Goal: Information Seeking & Learning: Learn about a topic

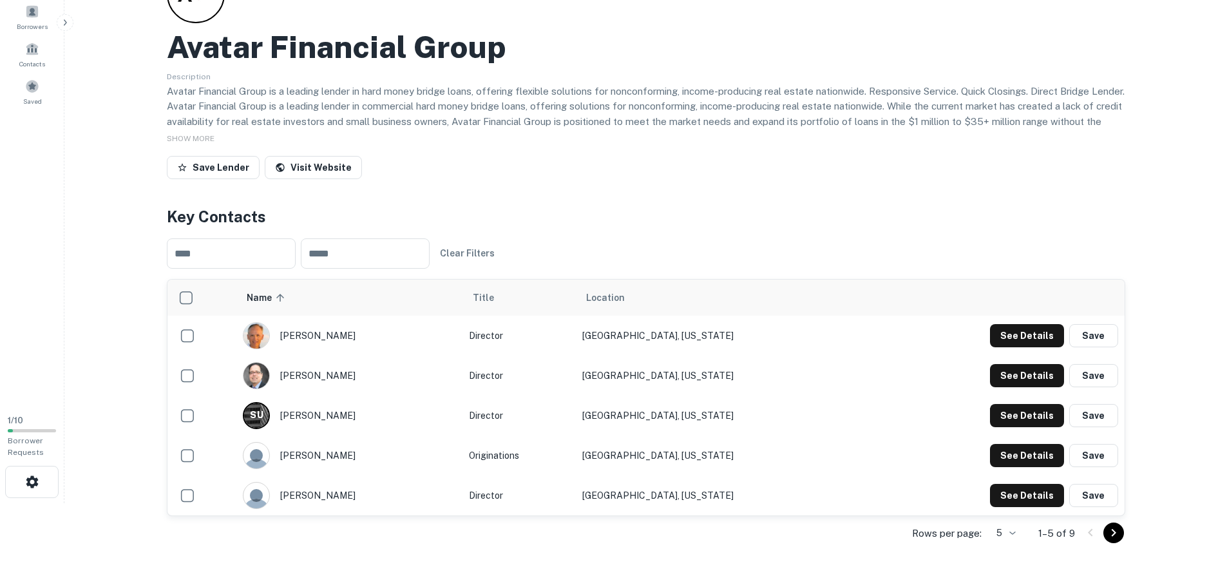
scroll to position [64, 0]
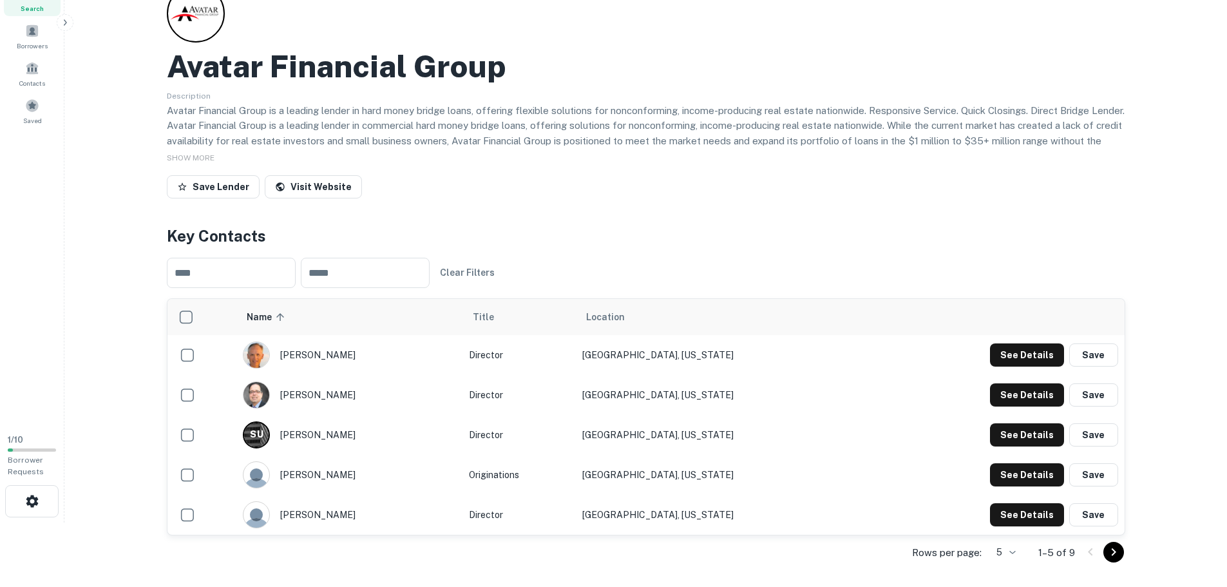
click at [743, 158] on div "SHOW MORE" at bounding box center [646, 156] width 959 height 15
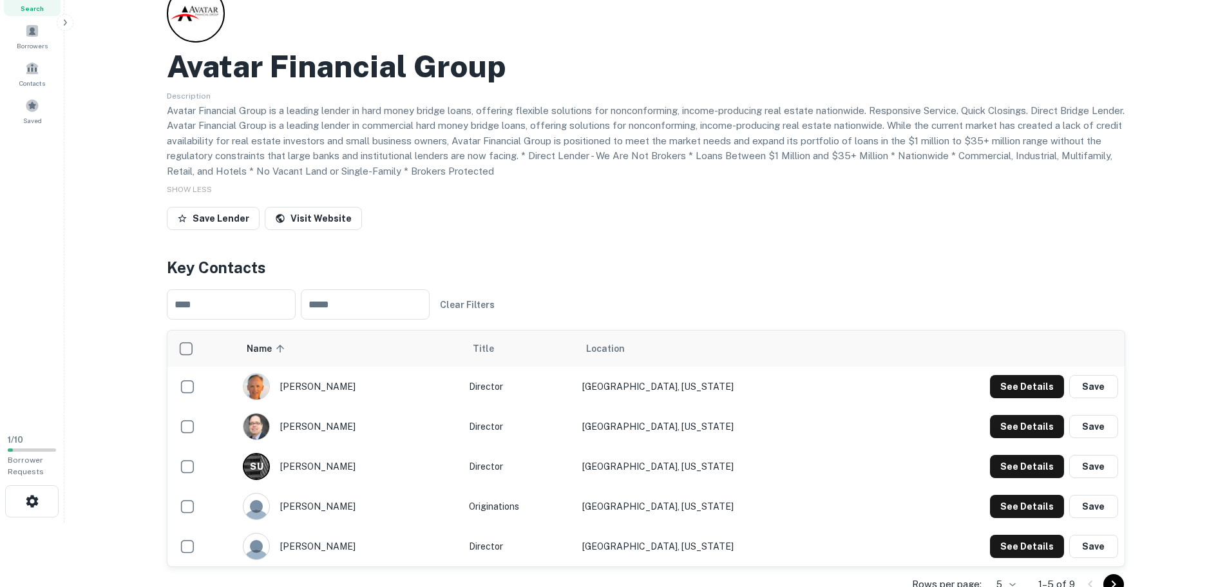
click at [597, 158] on p "Avatar Financial Group is a leading lender in hard money bridge loans, offering…" at bounding box center [646, 141] width 959 height 76
click at [534, 151] on p "Avatar Financial Group is a leading lender in hard money bridge loans, offering…" at bounding box center [646, 141] width 959 height 76
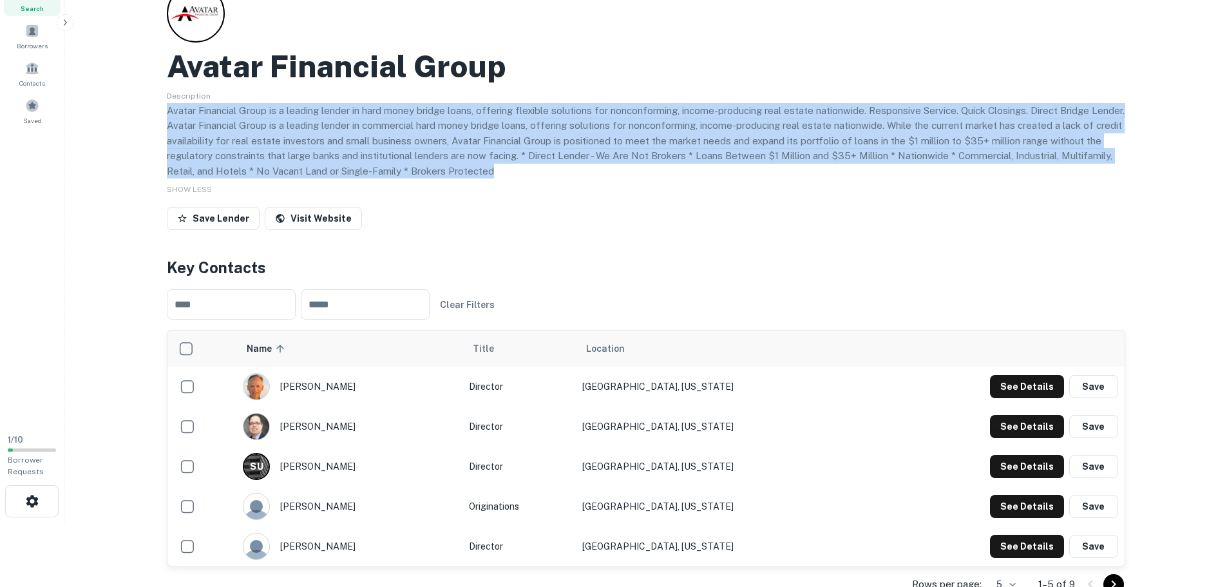
click at [534, 151] on p "Avatar Financial Group is a leading lender in hard money bridge loans, offering…" at bounding box center [646, 141] width 959 height 76
click at [555, 169] on p "Avatar Financial Group is a leading lender in hard money bridge loans, offering…" at bounding box center [646, 141] width 959 height 76
drag, startPoint x: 404, startPoint y: 135, endPoint x: 160, endPoint y: 114, distance: 245.0
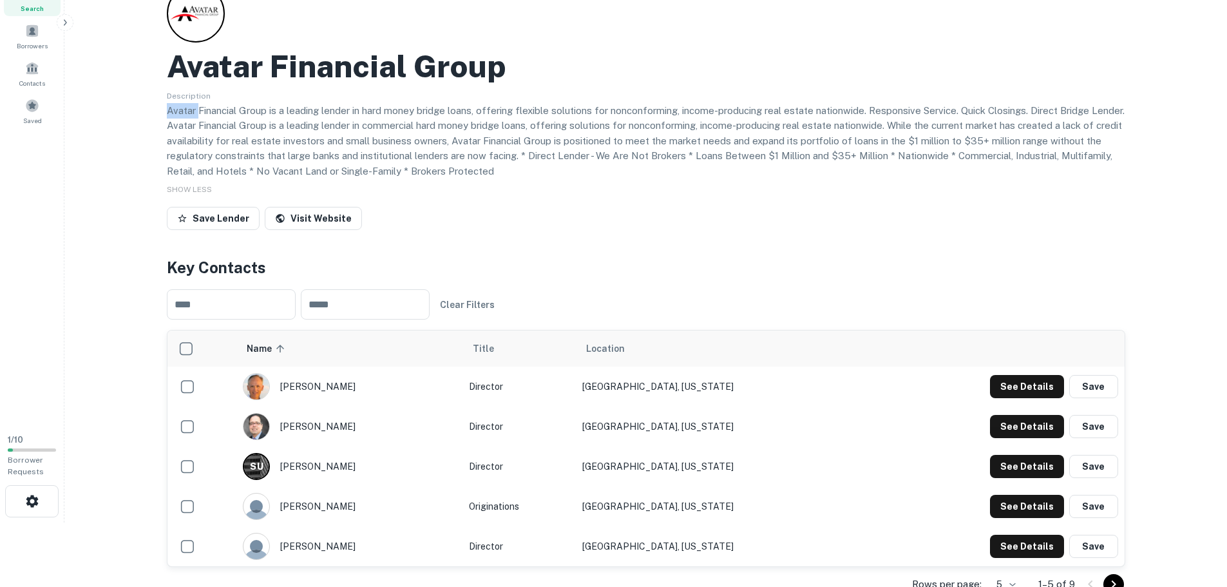
click at [200, 188] on span "SHOW LESS" at bounding box center [189, 189] width 45 height 9
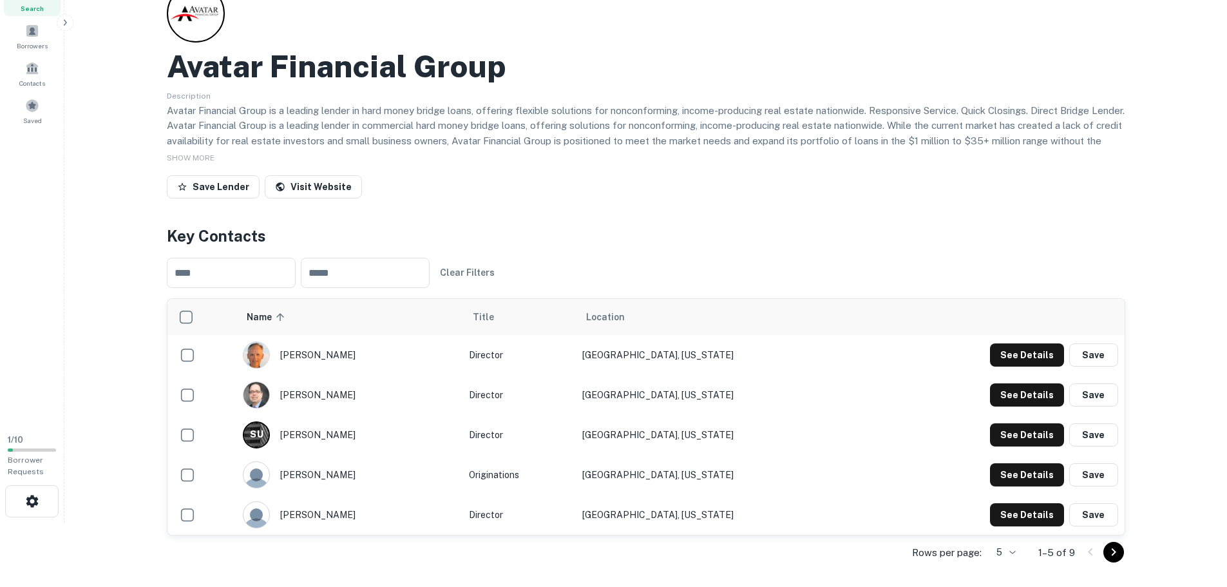
click at [349, 143] on p "Avatar Financial Group is a leading lender in hard money bridge loans, offering…" at bounding box center [646, 141] width 959 height 76
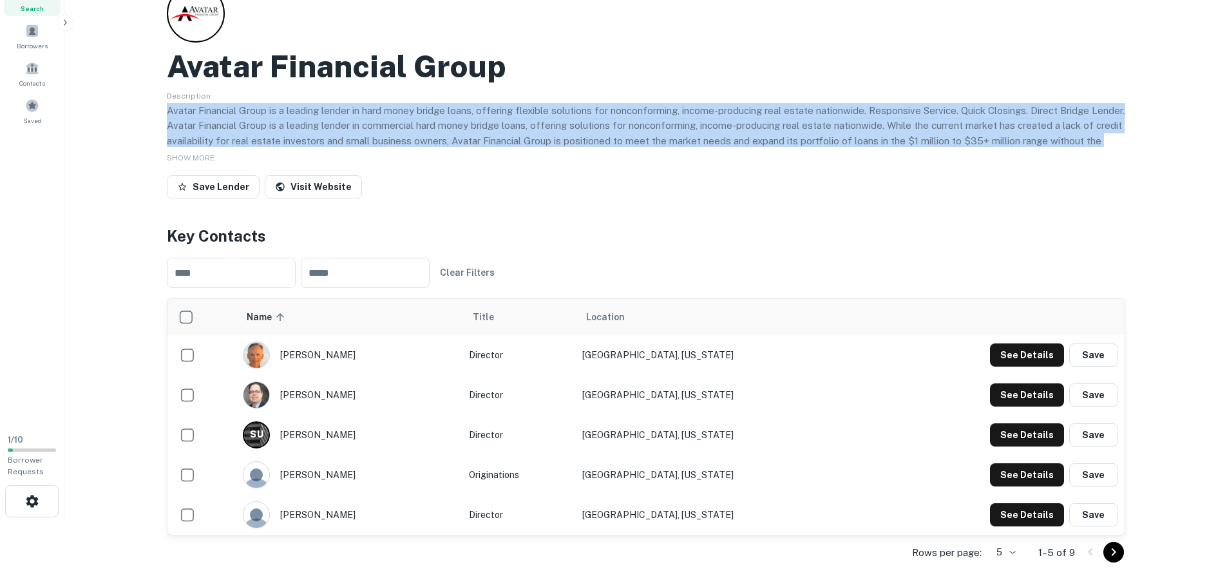
click at [349, 143] on p "Avatar Financial Group is a leading lender in hard money bridge loans, offering…" at bounding box center [646, 141] width 959 height 76
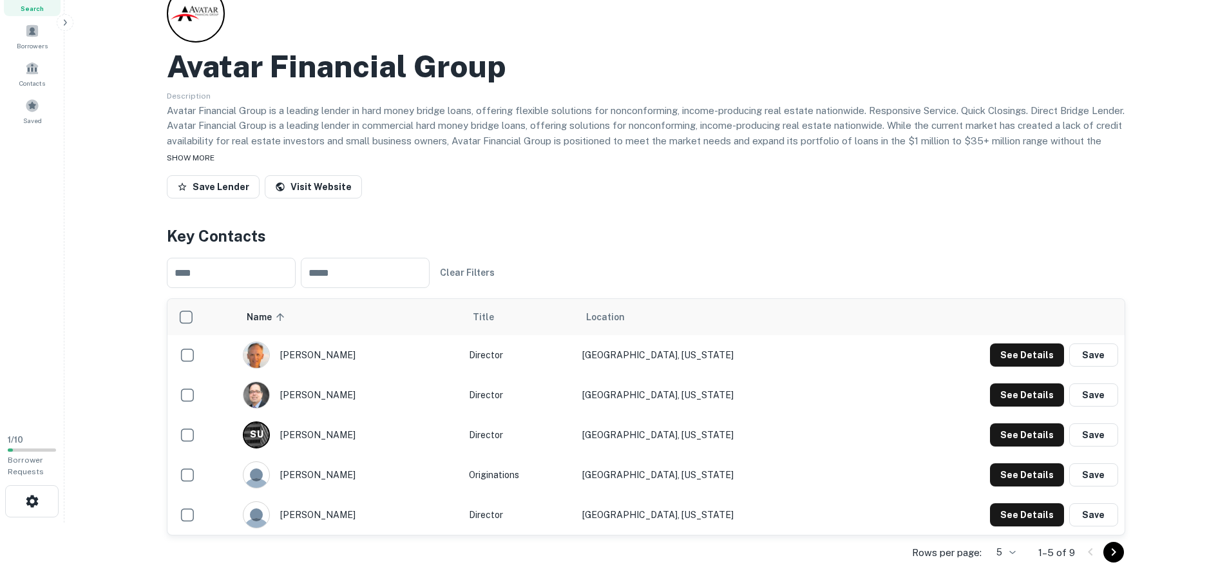
click at [217, 162] on div "SHOW MORE" at bounding box center [646, 156] width 959 height 15
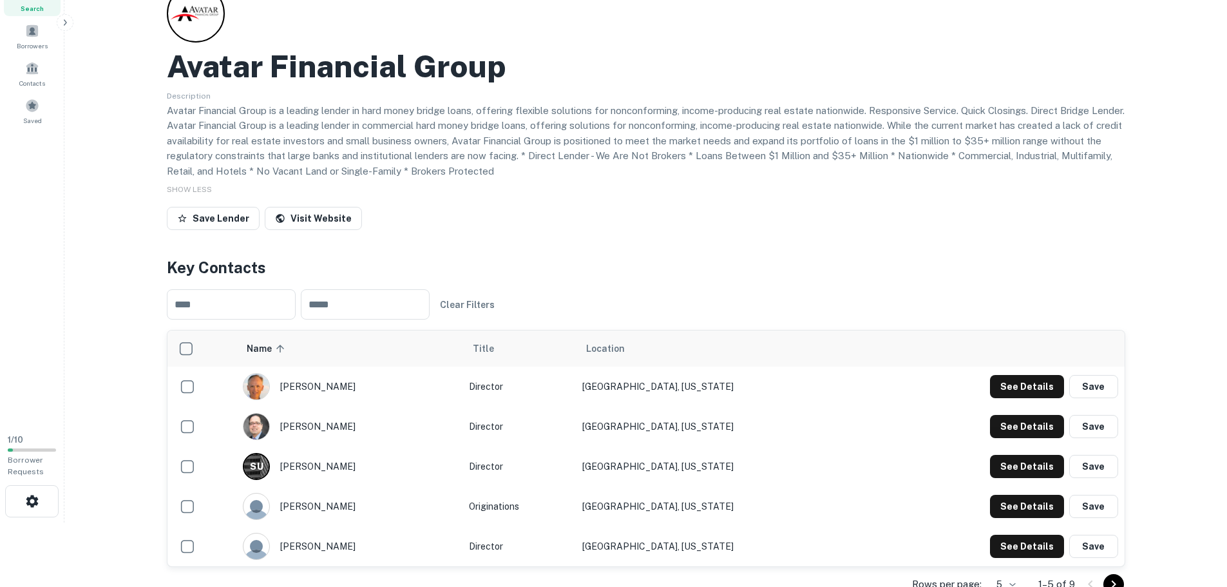
click at [245, 135] on p "Avatar Financial Group is a leading lender in hard money bridge loans, offering…" at bounding box center [646, 141] width 959 height 76
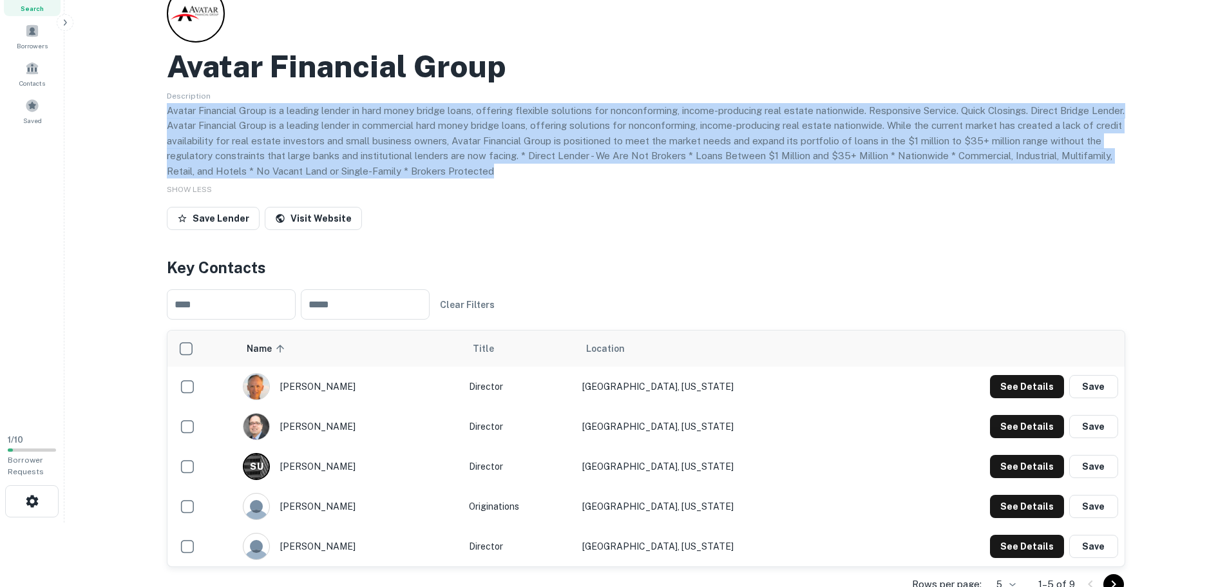
click at [245, 135] on p "Avatar Financial Group is a leading lender in hard money bridge loans, offering…" at bounding box center [646, 141] width 959 height 76
click at [447, 132] on p "Avatar Financial Group is a leading lender in hard money bridge loans, offering…" at bounding box center [646, 141] width 959 height 76
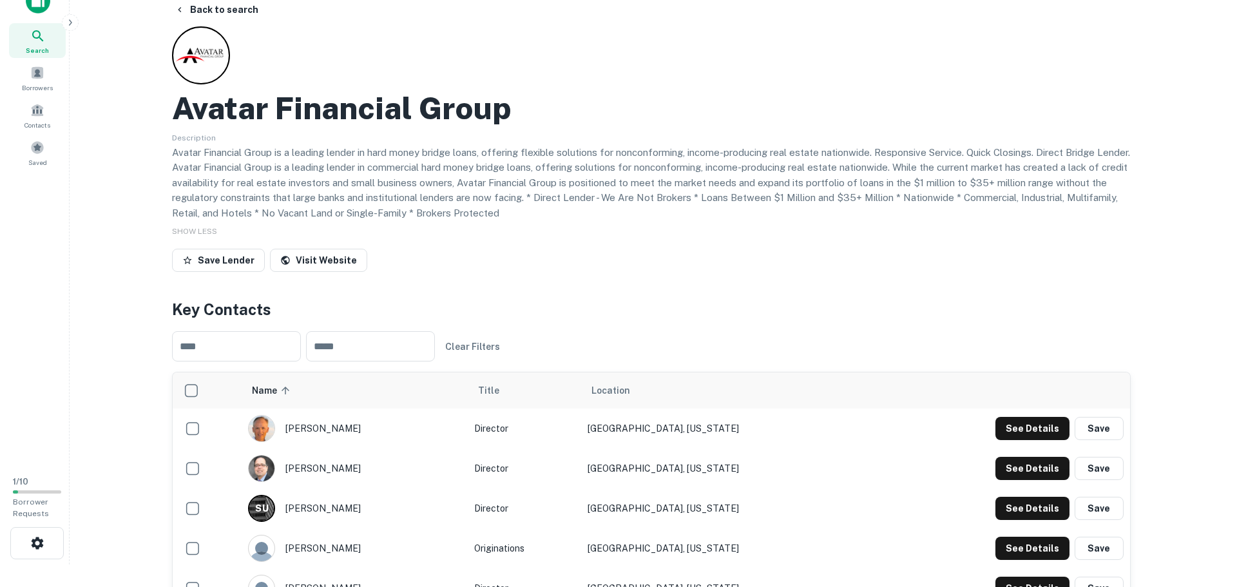
scroll to position [0, 0]
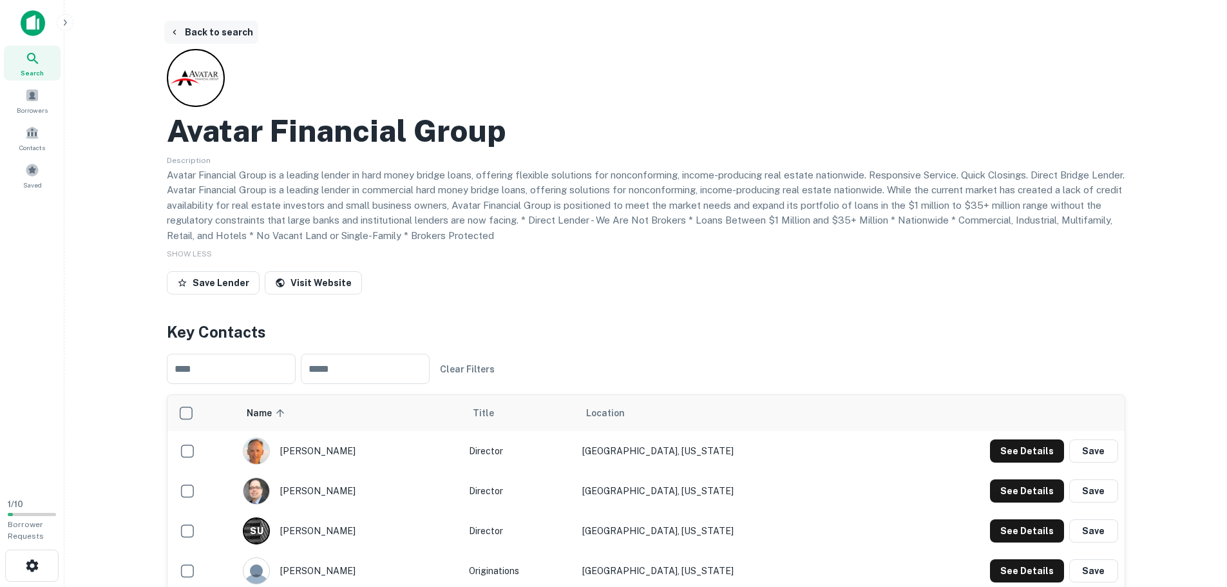
click at [211, 38] on button "Back to search" at bounding box center [211, 32] width 94 height 23
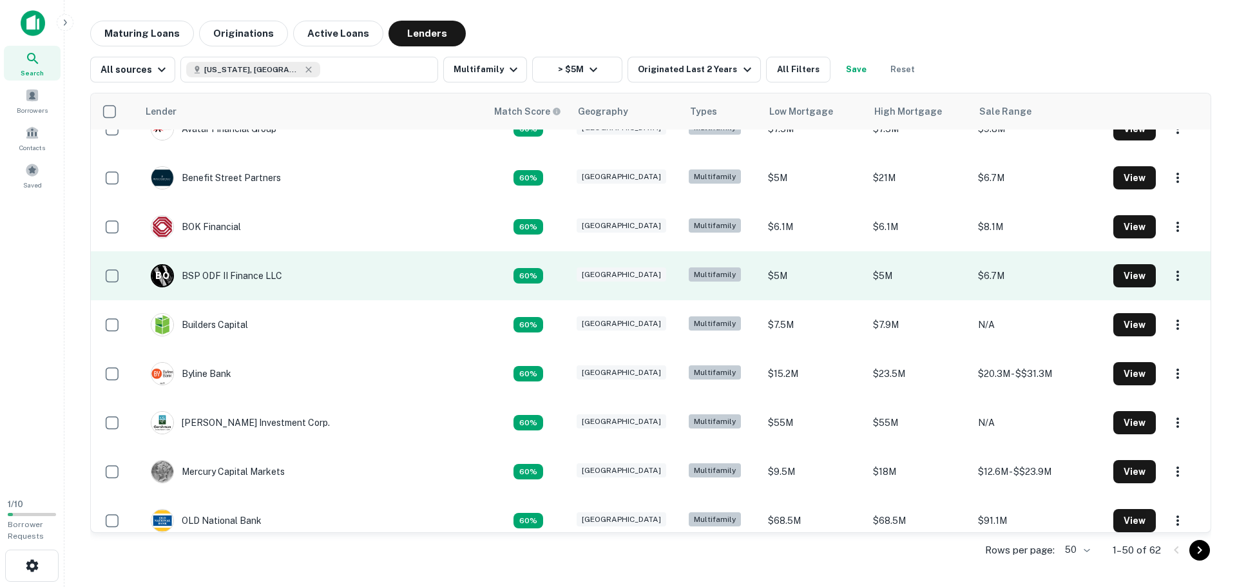
scroll to position [451, 0]
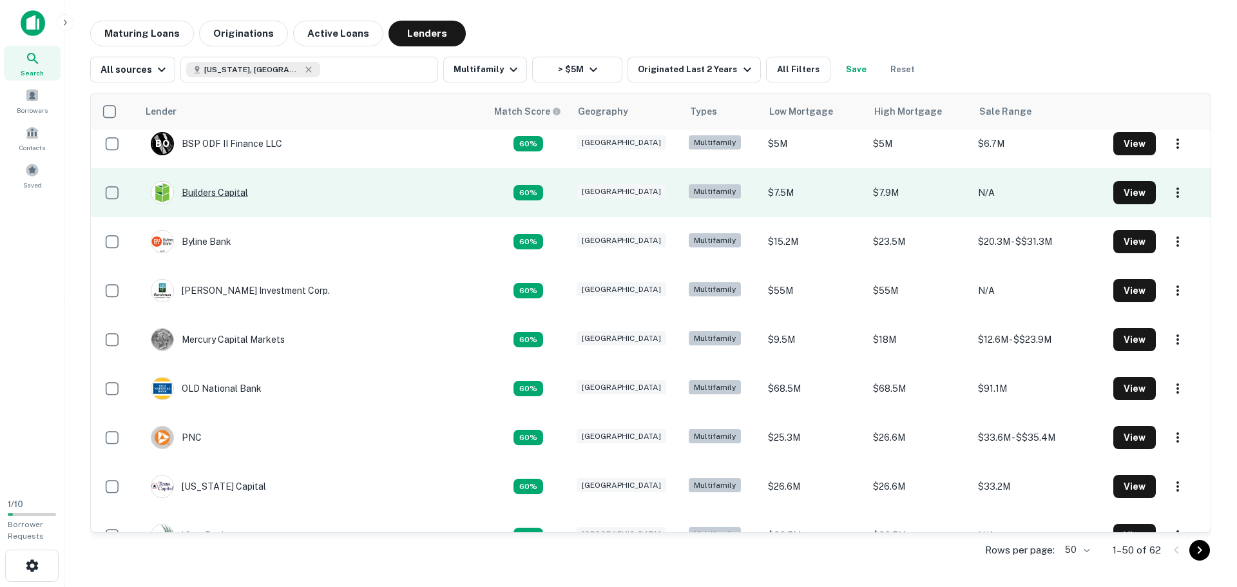
click at [233, 193] on div "Builders Capital" at bounding box center [199, 192] width 97 height 23
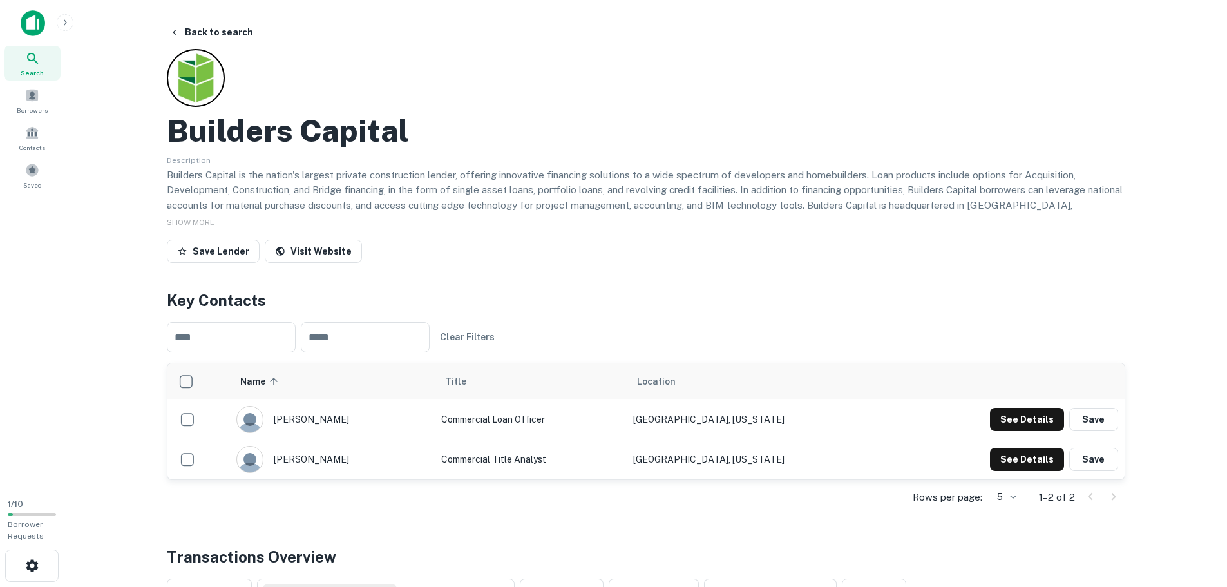
click at [345, 193] on p "Builders Capital is the nation's largest private construction lender, offering …" at bounding box center [646, 206] width 959 height 76
click at [345, 192] on p "Builders Capital is the nation's largest private construction lender, offering …" at bounding box center [646, 206] width 959 height 76
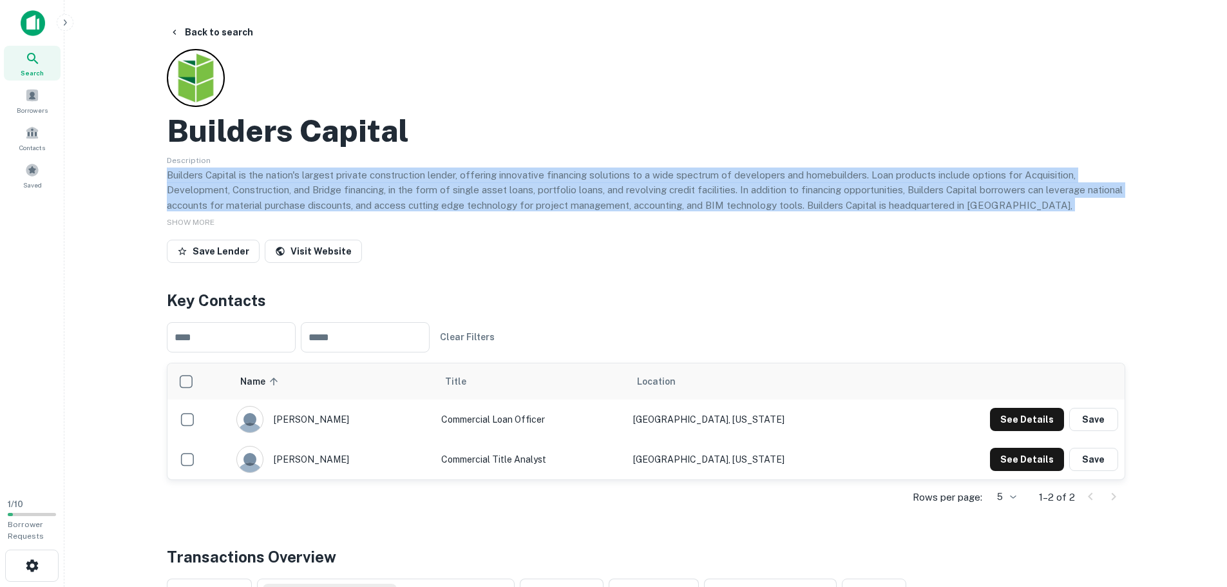
click at [345, 192] on p "Builders Capital is the nation's largest private construction lender, offering …" at bounding box center [646, 206] width 959 height 76
click at [387, 192] on p "Builders Capital is the nation's largest private construction lender, offering …" at bounding box center [646, 206] width 959 height 76
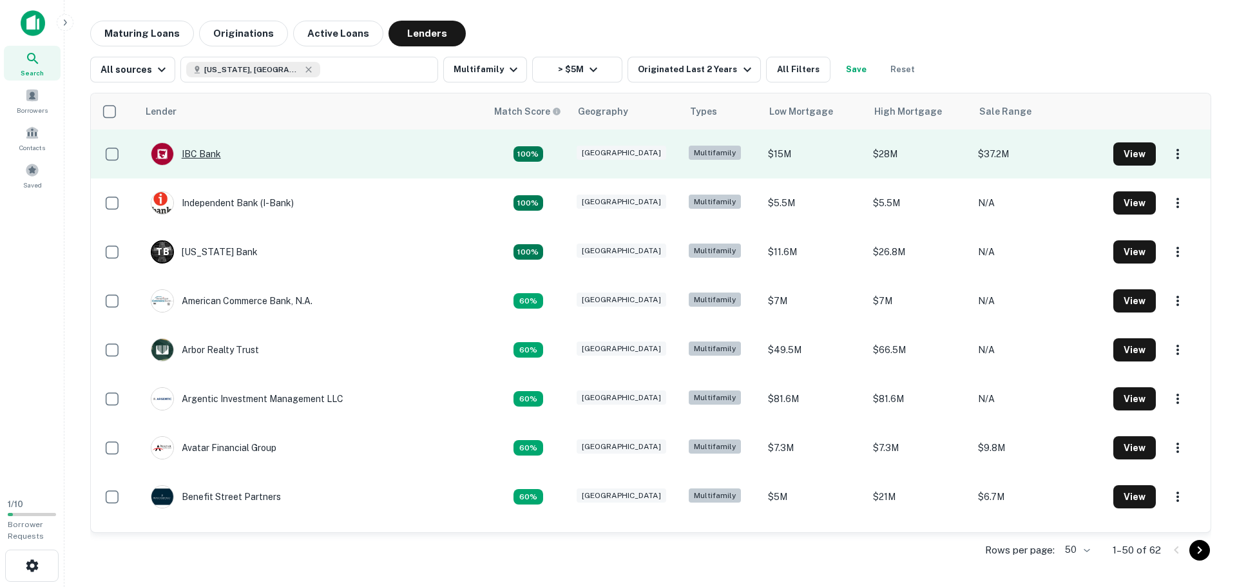
click at [196, 156] on div "IBC Bank" at bounding box center [186, 153] width 70 height 23
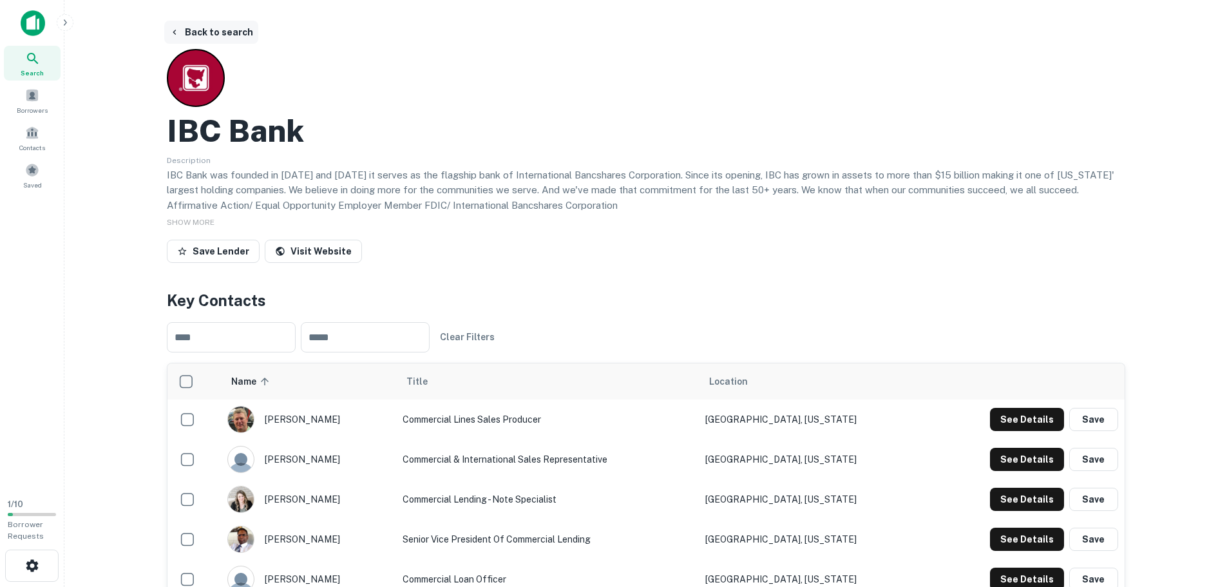
click at [205, 26] on button "Back to search" at bounding box center [211, 32] width 94 height 23
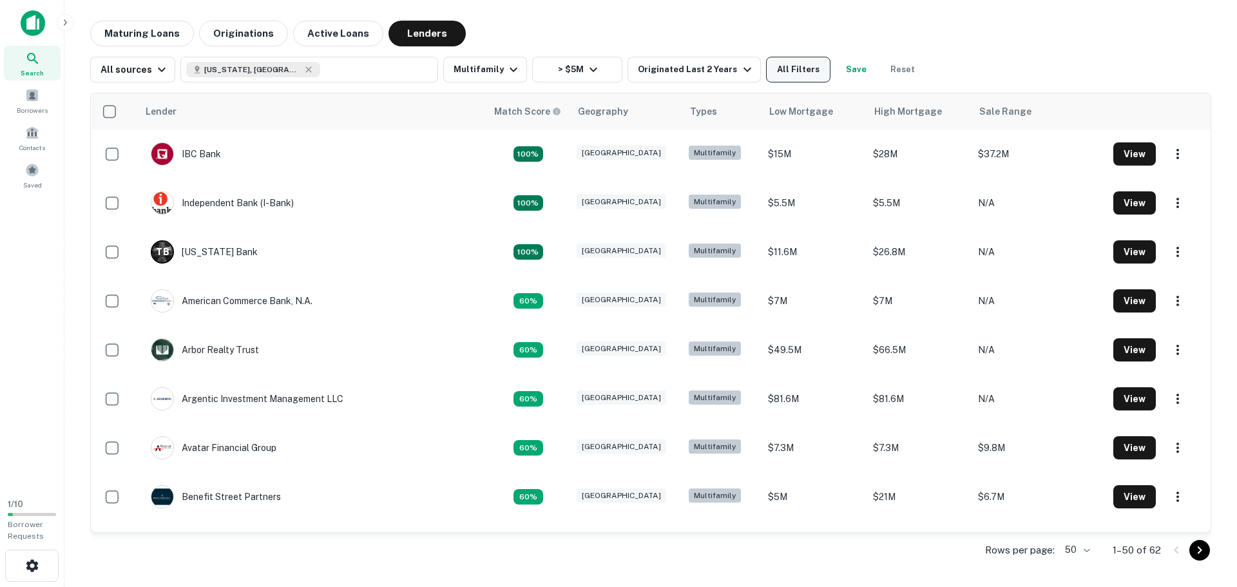
click at [768, 68] on button "All Filters" at bounding box center [798, 70] width 64 height 26
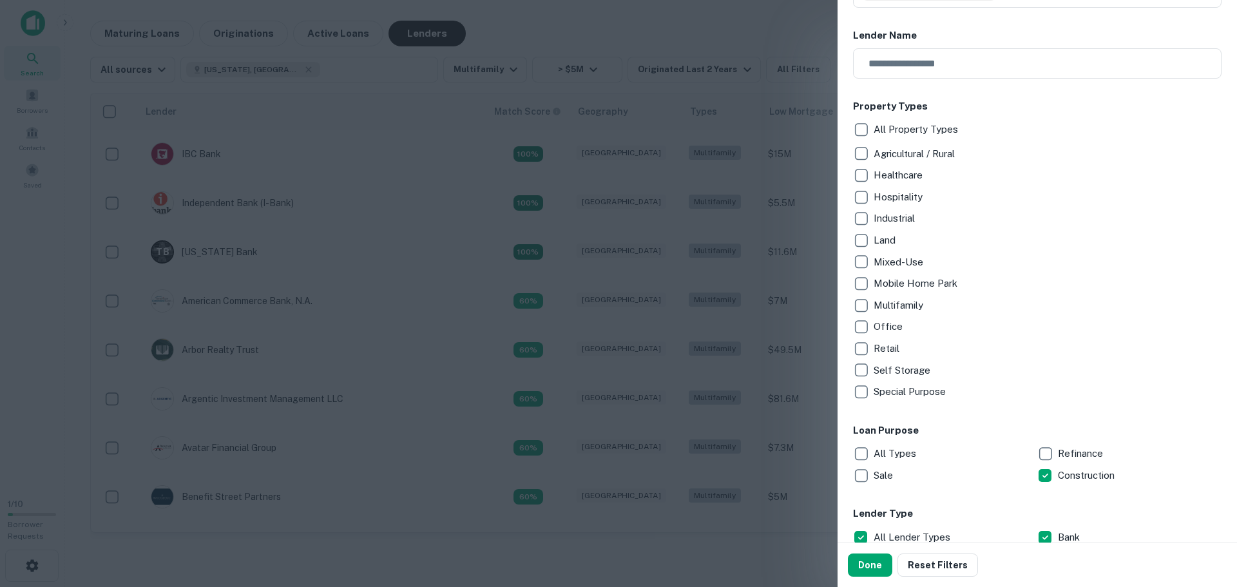
scroll to position [193, 0]
click at [874, 307] on p "Multifamily" at bounding box center [900, 305] width 52 height 15
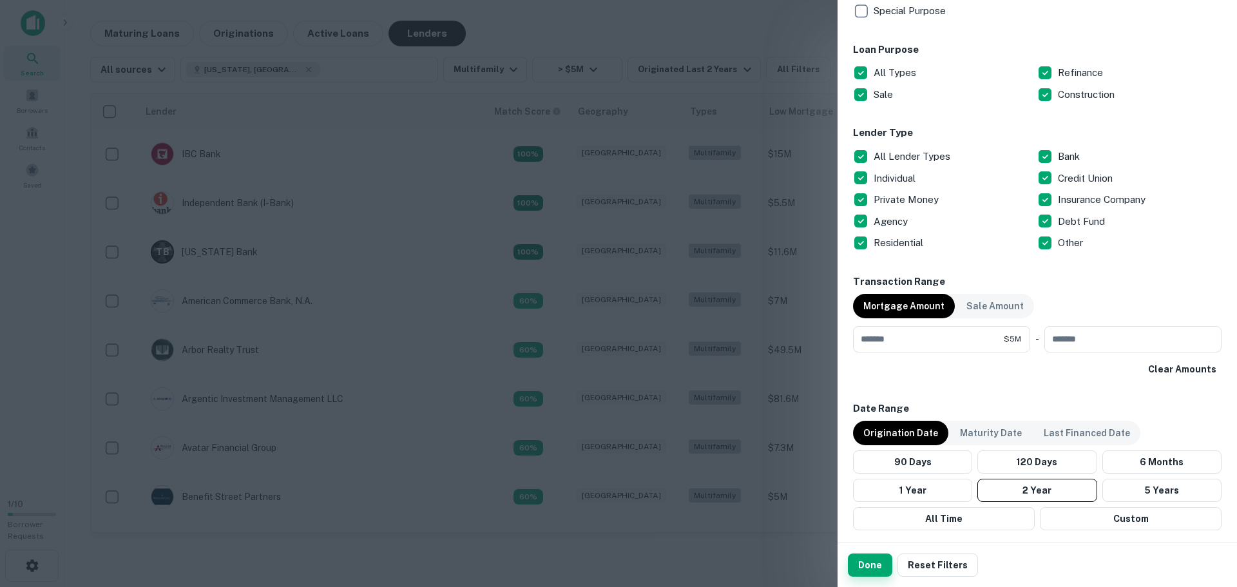
scroll to position [580, 0]
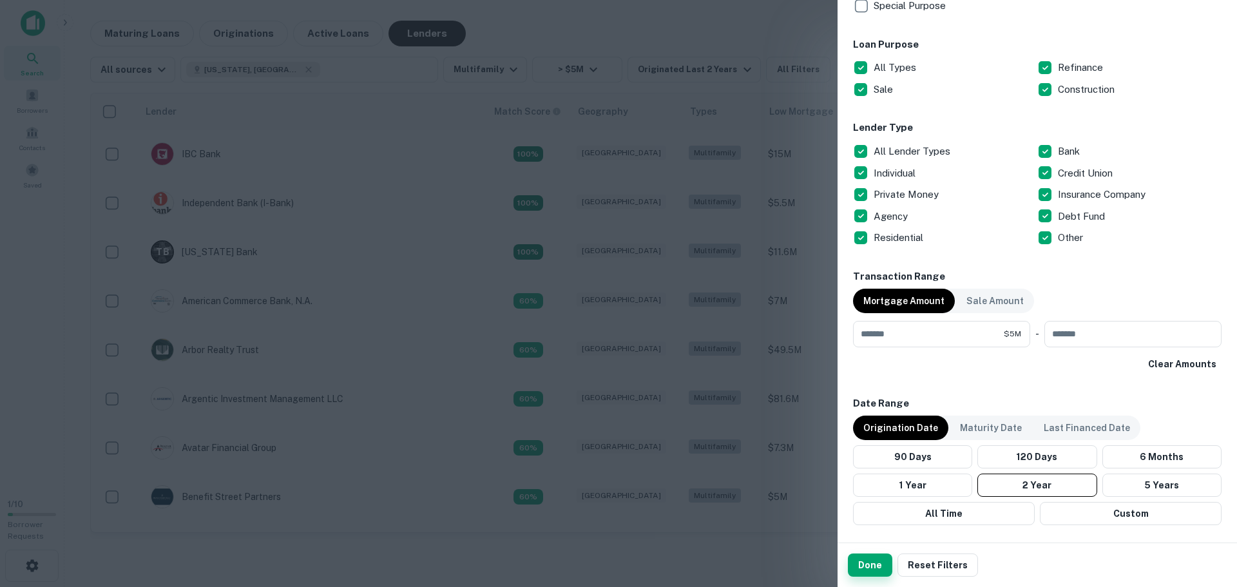
click at [878, 564] on button "Done" at bounding box center [870, 564] width 44 height 23
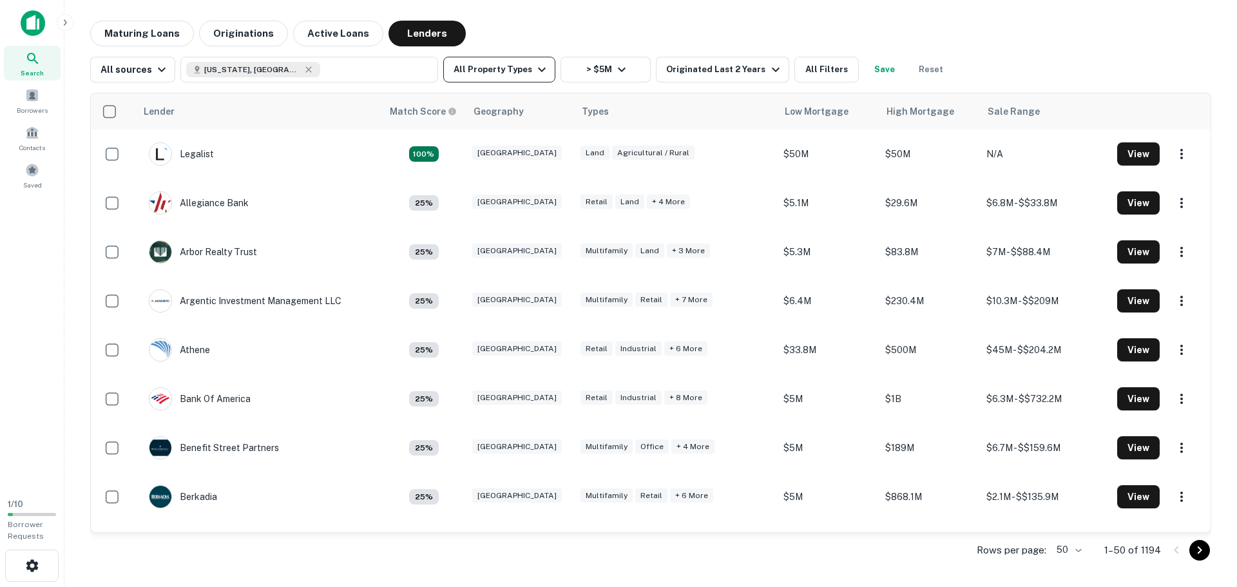
click at [502, 66] on button "All Property Types" at bounding box center [499, 70] width 112 height 26
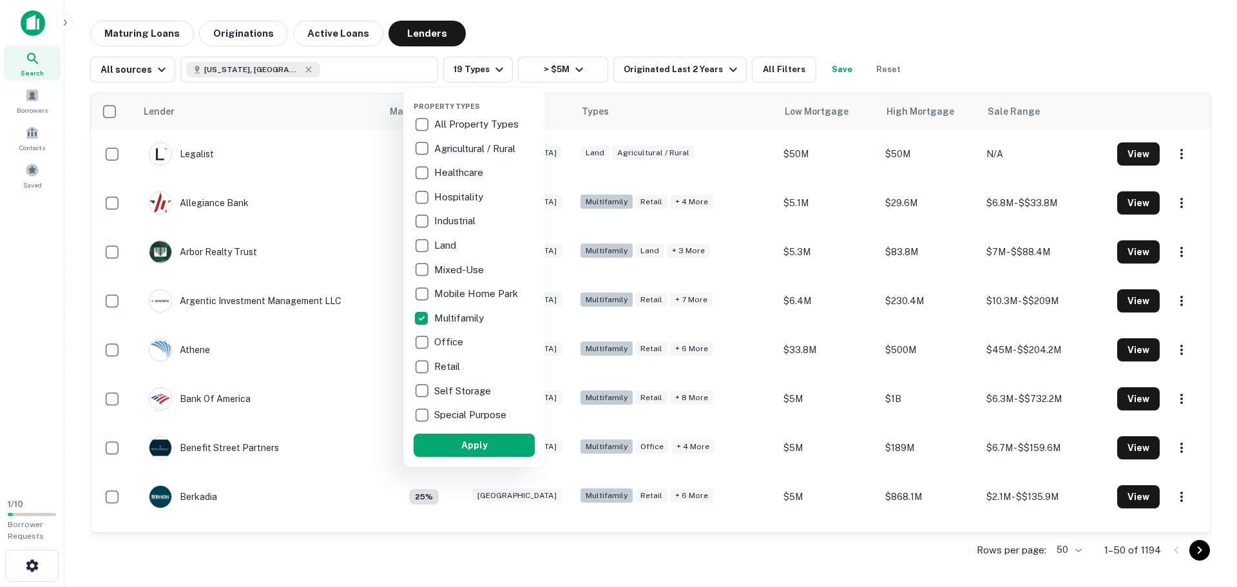
click at [493, 448] on button "Apply" at bounding box center [474, 445] width 121 height 23
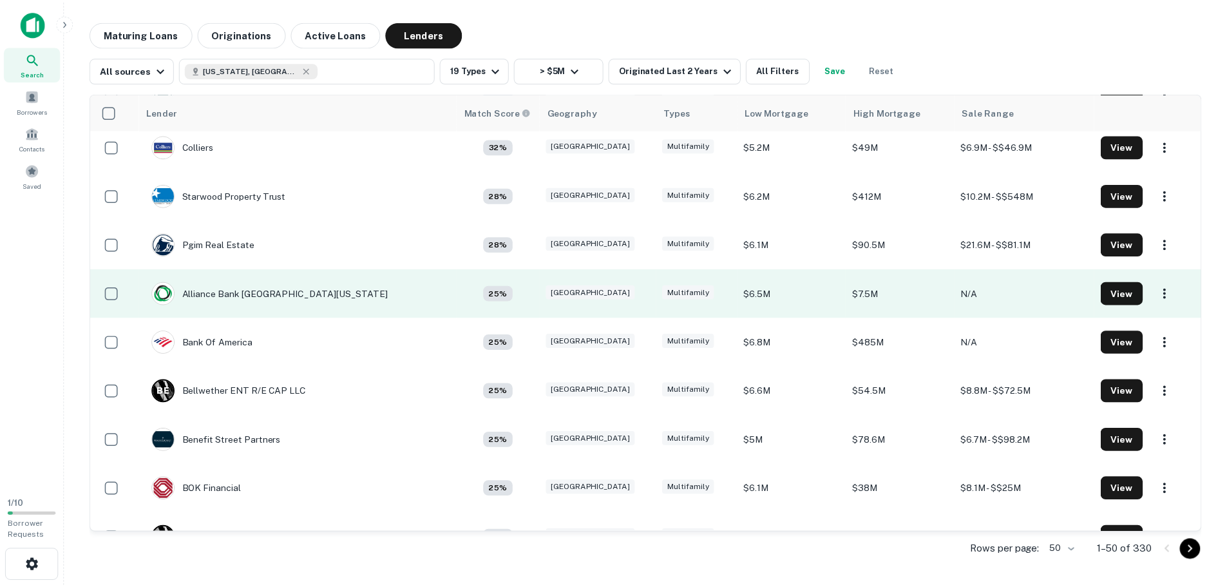
scroll to position [773, 0]
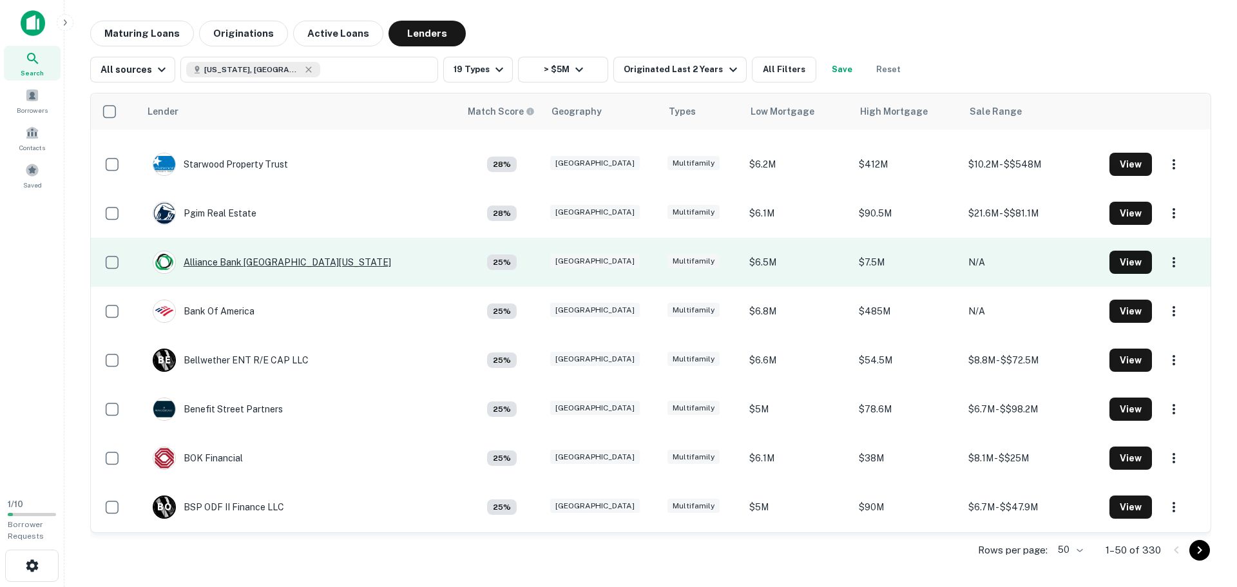
click at [268, 263] on div "Alliance Bank [GEOGRAPHIC_DATA][US_STATE]" at bounding box center [272, 262] width 238 height 23
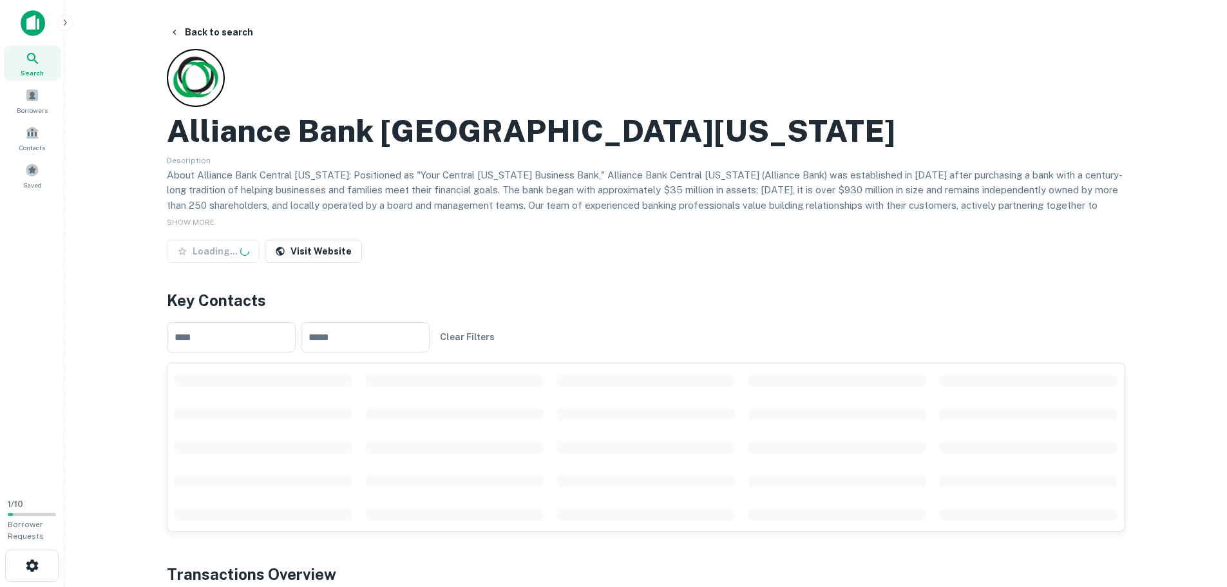
click at [579, 177] on p "About Alliance Bank Central [US_STATE]: Positioned as "Your Central [US_STATE] …" at bounding box center [646, 206] width 959 height 76
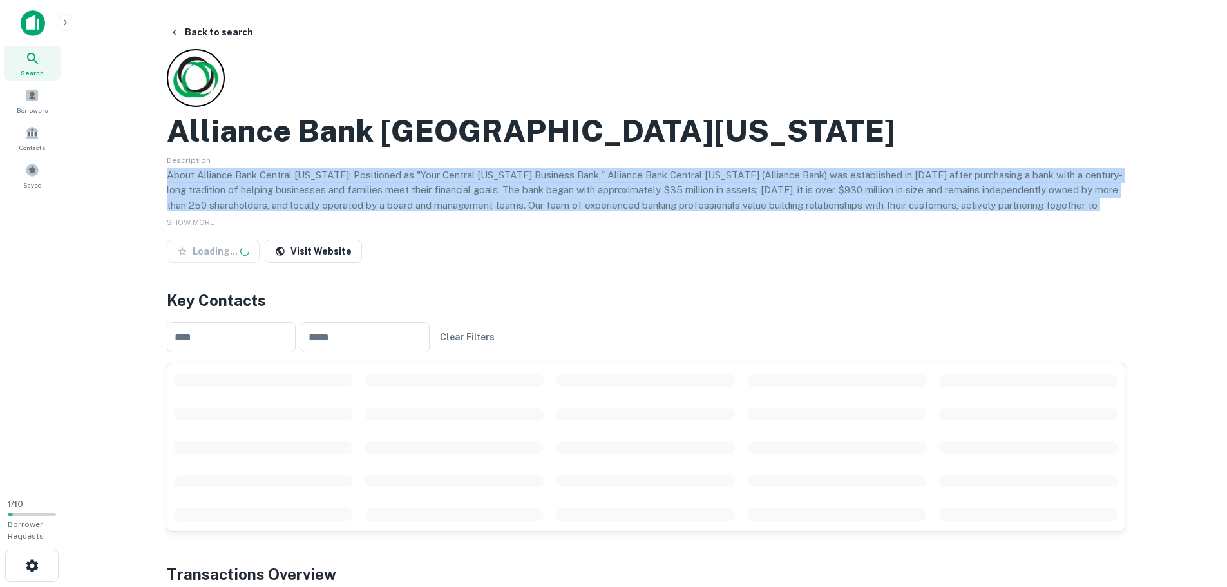
click at [579, 177] on p "About Alliance Bank Central [US_STATE]: Positioned as "Your Central [US_STATE] …" at bounding box center [646, 206] width 959 height 76
click at [626, 189] on p "About Alliance Bank Central [US_STATE]: Positioned as "Your Central [US_STATE] …" at bounding box center [646, 206] width 959 height 76
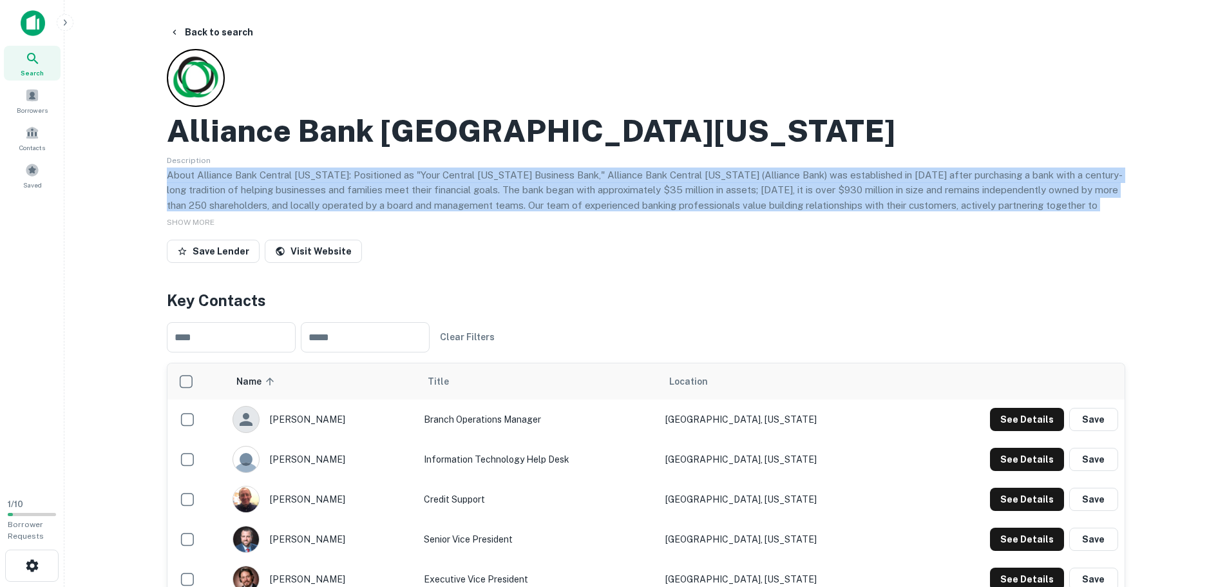
click at [629, 204] on p "About Alliance Bank Central [US_STATE]: Positioned as "Your Central [US_STATE] …" at bounding box center [646, 206] width 959 height 76
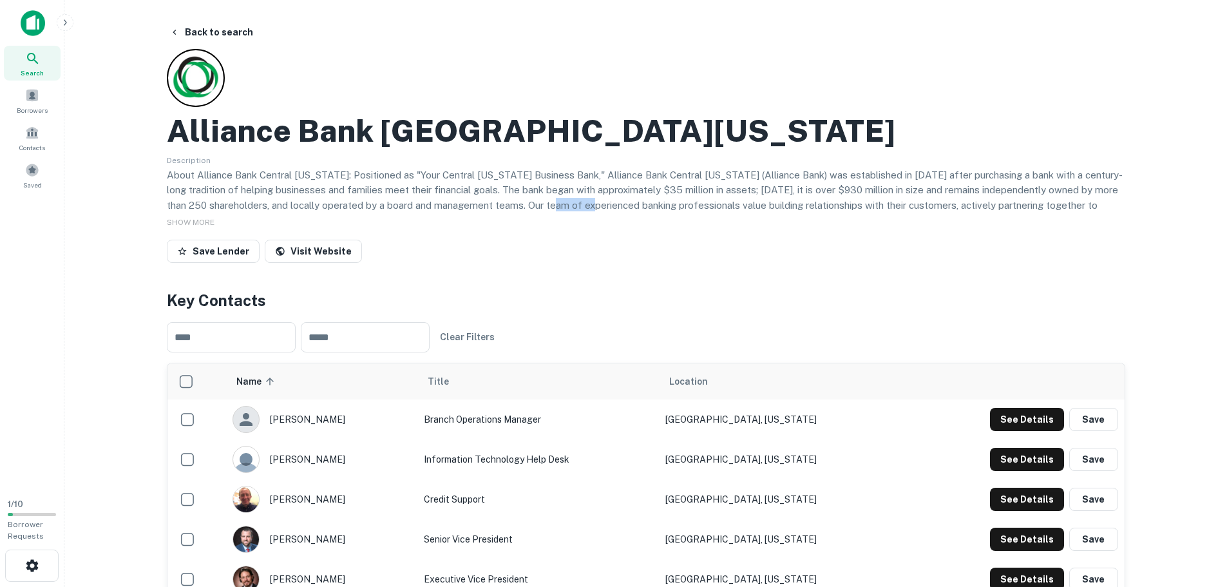
click at [629, 204] on p "About Alliance Bank Central [US_STATE]: Positioned as "Your Central [US_STATE] …" at bounding box center [646, 206] width 959 height 76
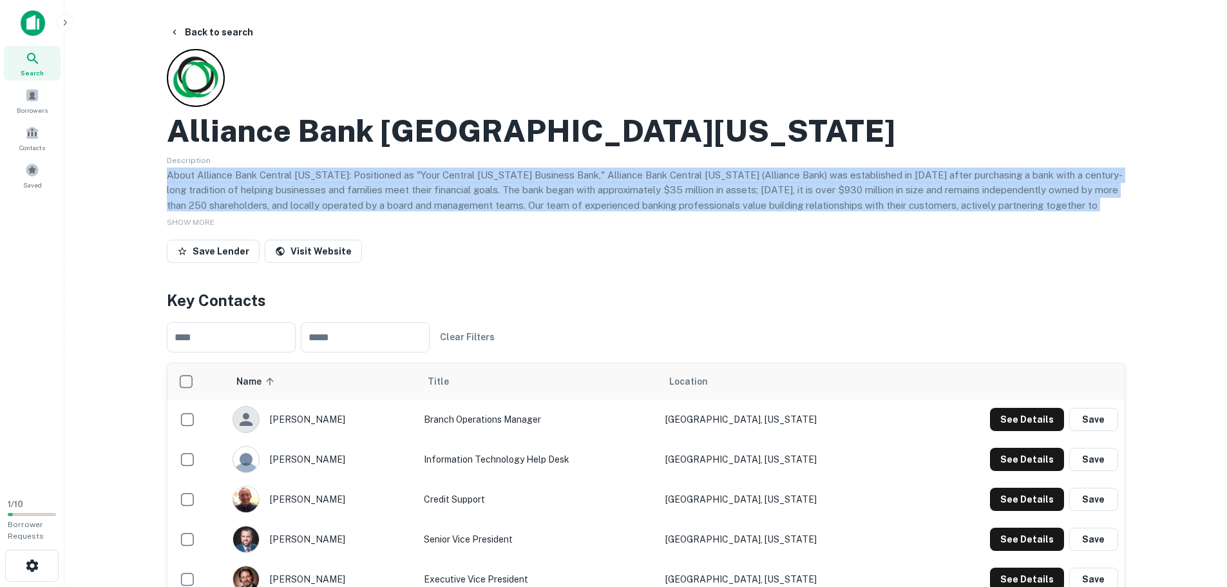
click at [629, 204] on p "About Alliance Bank Central [US_STATE]: Positioned as "Your Central [US_STATE] …" at bounding box center [646, 206] width 959 height 76
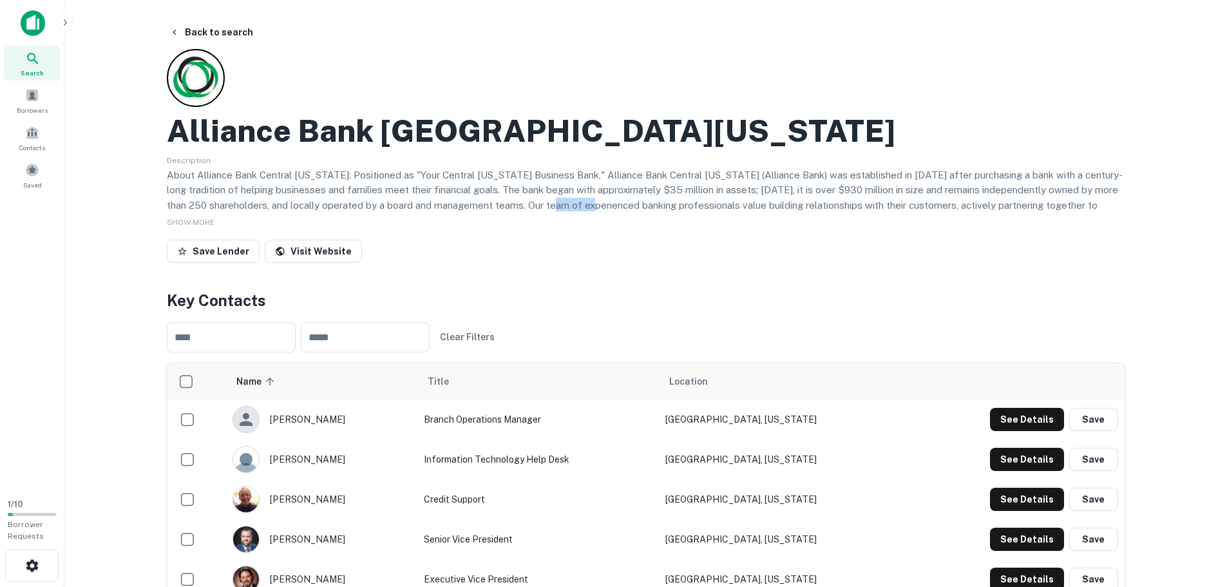
click at [629, 204] on p "About Alliance Bank Central [US_STATE]: Positioned as "Your Central [US_STATE] …" at bounding box center [646, 206] width 959 height 76
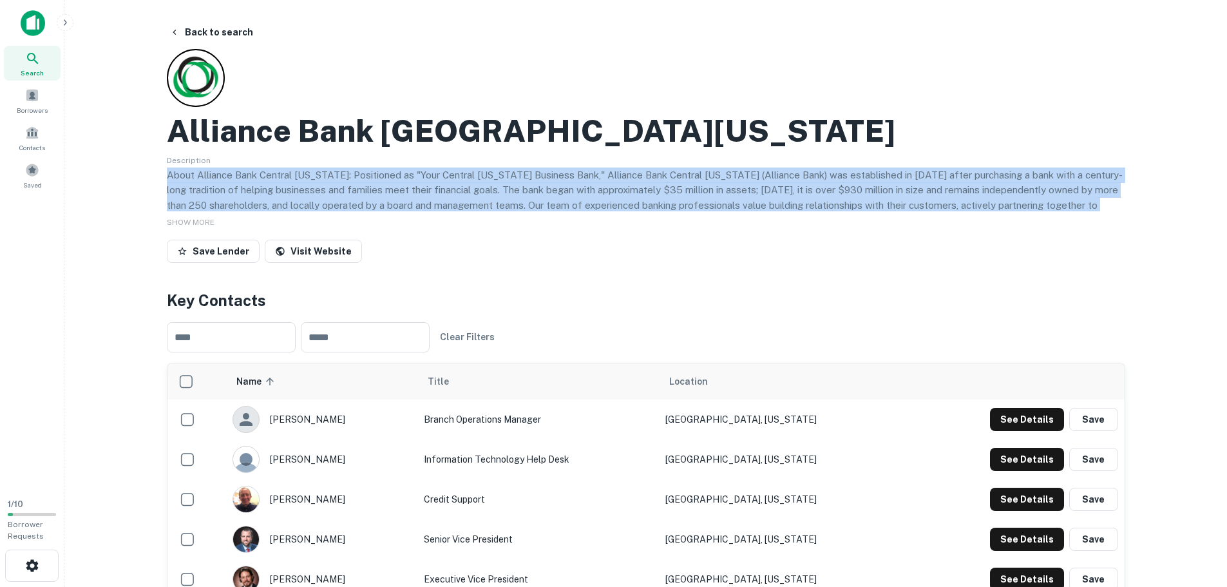
click at [629, 204] on p "About Alliance Bank Central [US_STATE]: Positioned as "Your Central [US_STATE] …" at bounding box center [646, 206] width 959 height 76
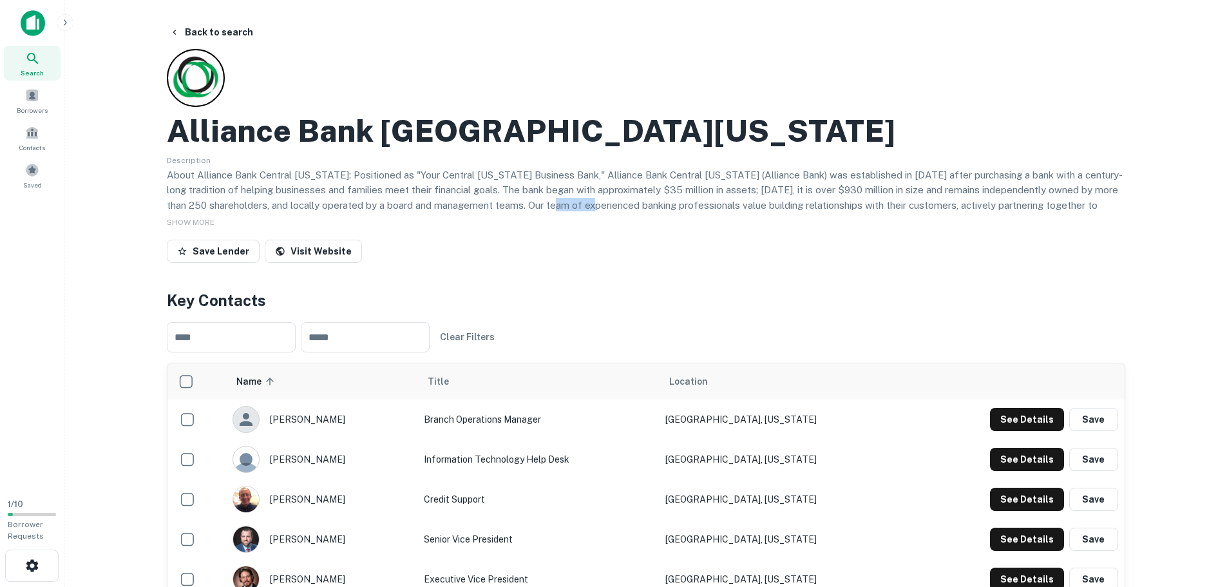
click at [629, 204] on p "About Alliance Bank Central [US_STATE]: Positioned as "Your Central [US_STATE] …" at bounding box center [646, 206] width 959 height 76
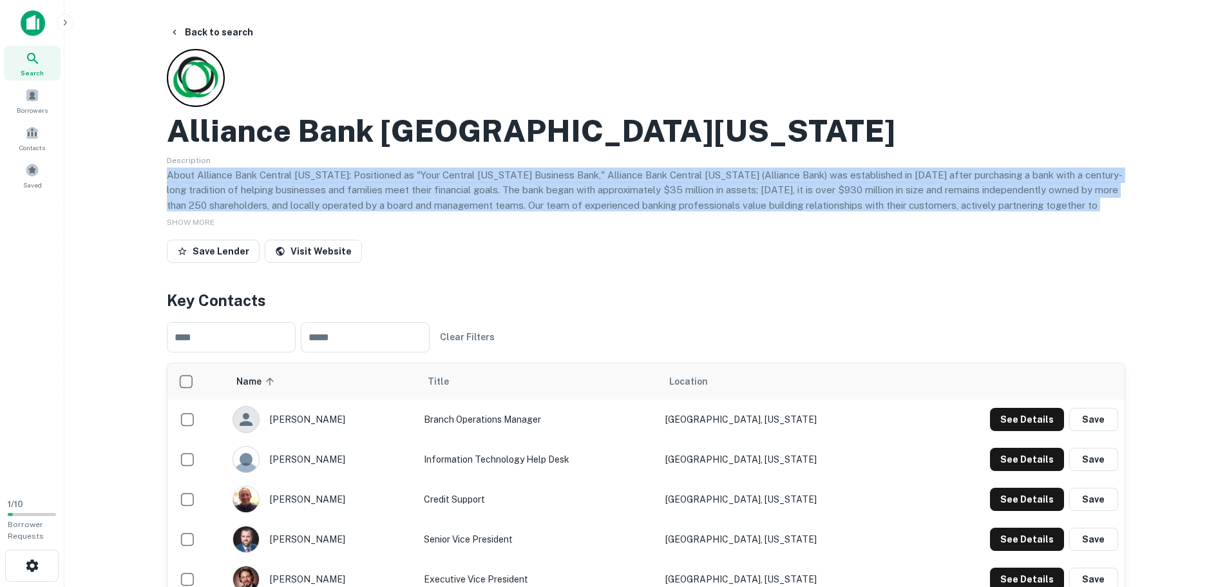
click at [629, 204] on p "About Alliance Bank Central [US_STATE]: Positioned as "Your Central [US_STATE] …" at bounding box center [646, 206] width 959 height 76
click at [580, 200] on p "About Alliance Bank Central [US_STATE]: Positioned as "Your Central [US_STATE] …" at bounding box center [646, 206] width 959 height 76
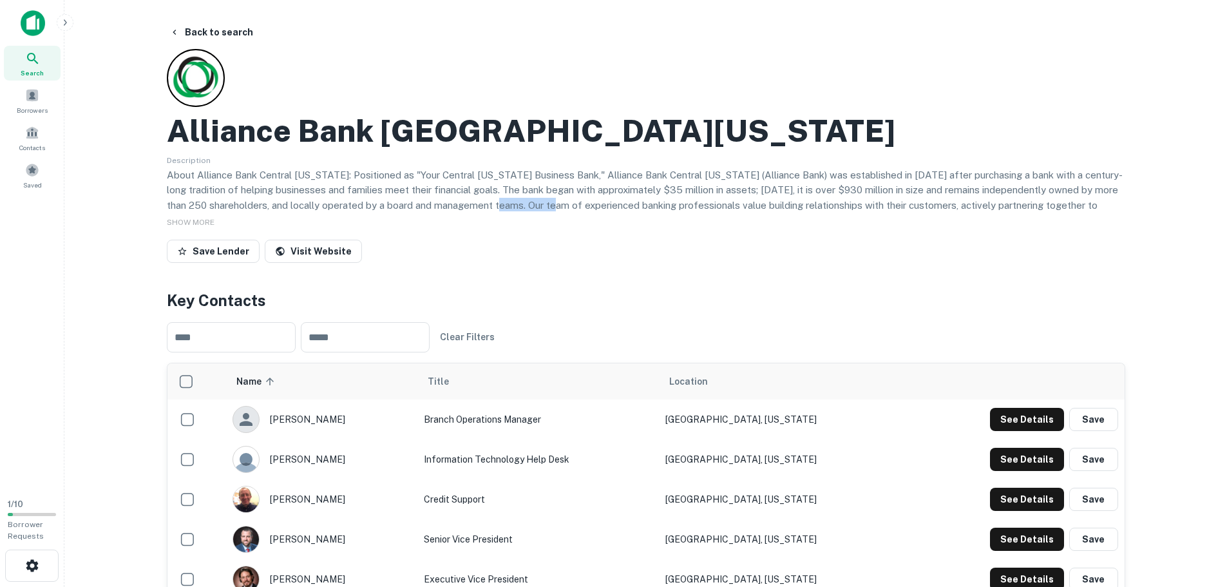
click at [580, 200] on p "About Alliance Bank Central [US_STATE]: Positioned as "Your Central [US_STATE] …" at bounding box center [646, 206] width 959 height 76
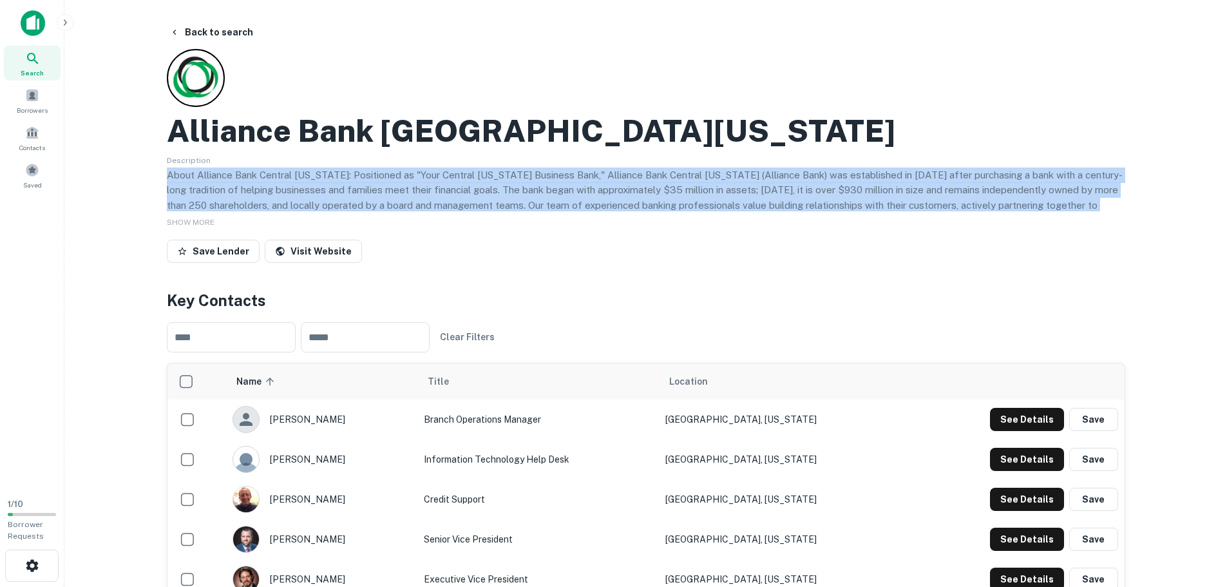
click at [579, 200] on p "About Alliance Bank Central [US_STATE]: Positioned as "Your Central [US_STATE] …" at bounding box center [646, 206] width 959 height 76
click at [548, 198] on p "About Alliance Bank Central [US_STATE]: Positioned as "Your Central [US_STATE] …" at bounding box center [646, 206] width 959 height 76
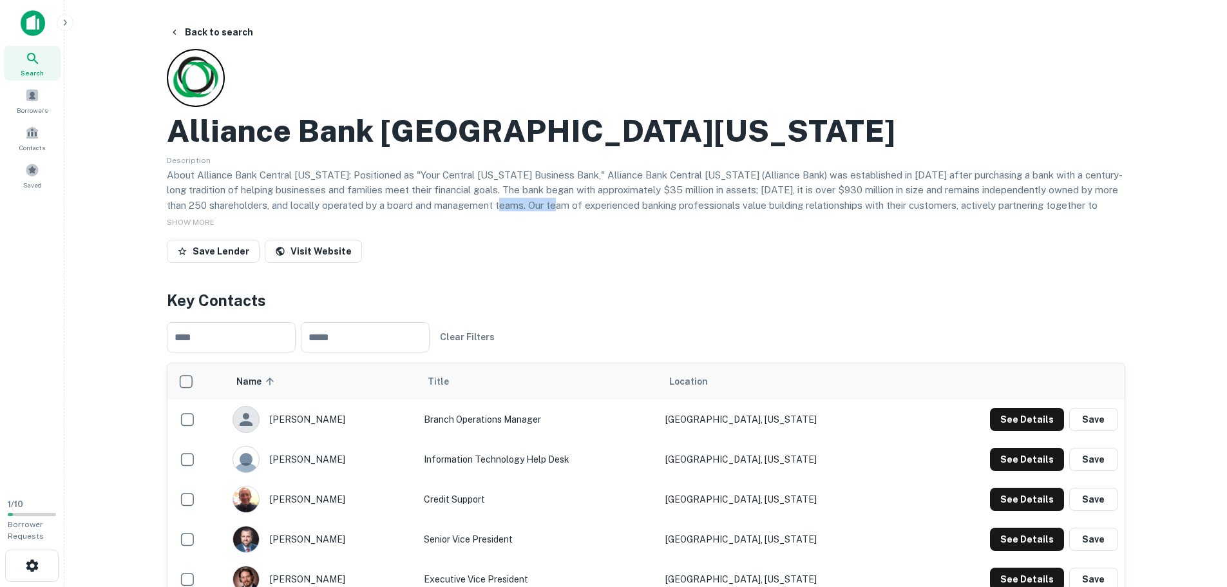
click at [548, 198] on p "About Alliance Bank Central [US_STATE]: Positioned as "Your Central [US_STATE] …" at bounding box center [646, 206] width 959 height 76
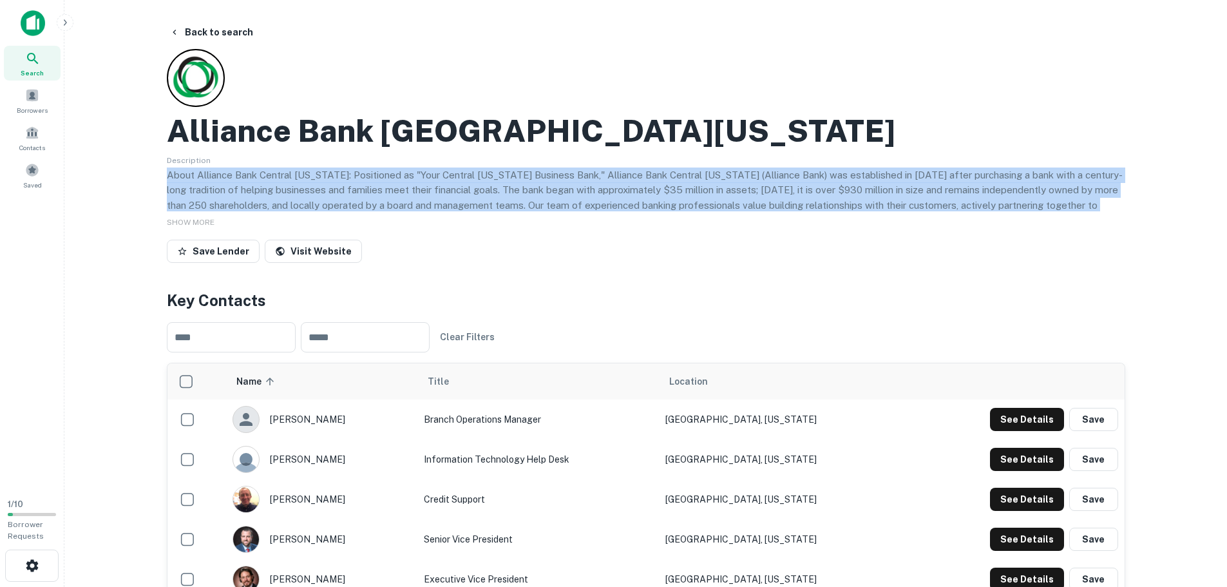
click at [548, 198] on p "About Alliance Bank Central [US_STATE]: Positioned as "Your Central [US_STATE] …" at bounding box center [646, 206] width 959 height 76
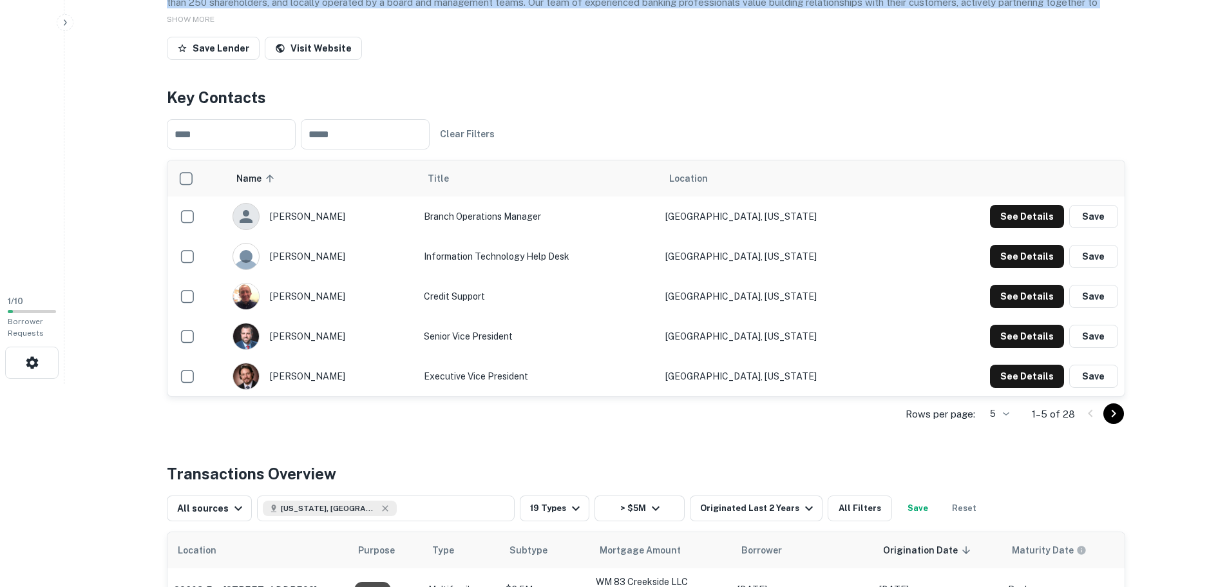
scroll to position [387, 0]
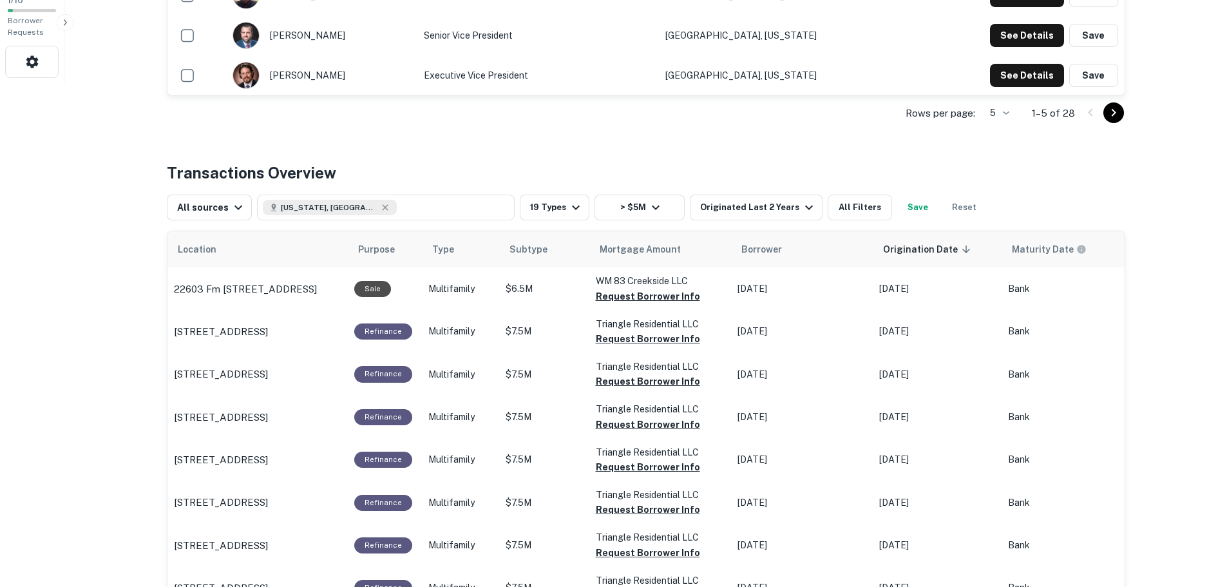
drag, startPoint x: 88, startPoint y: 388, endPoint x: 99, endPoint y: 371, distance: 20.6
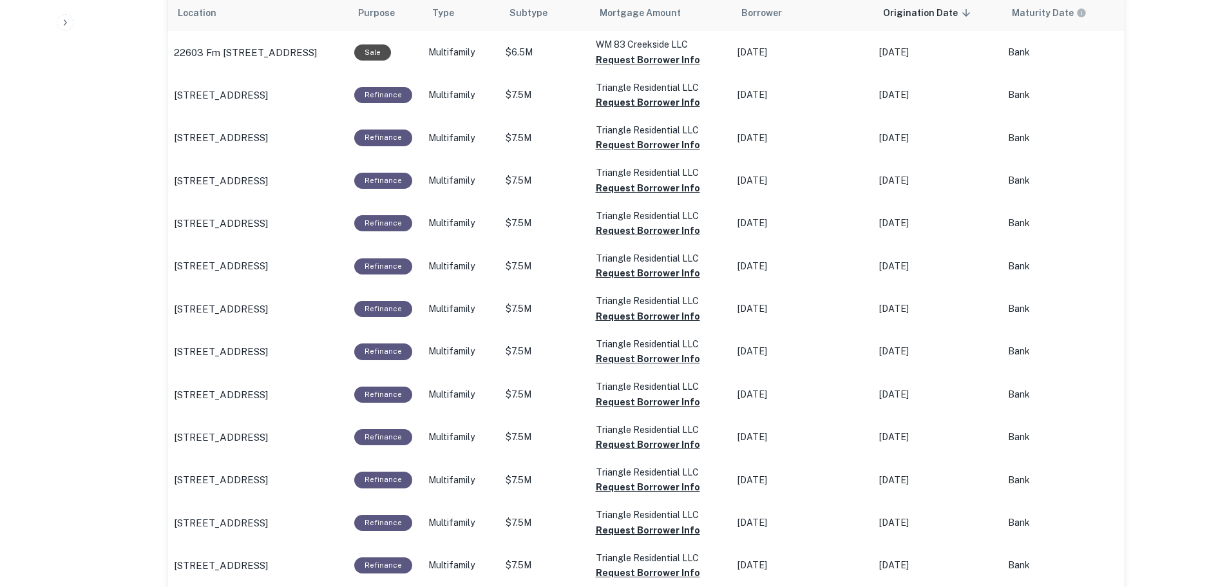
scroll to position [418, 0]
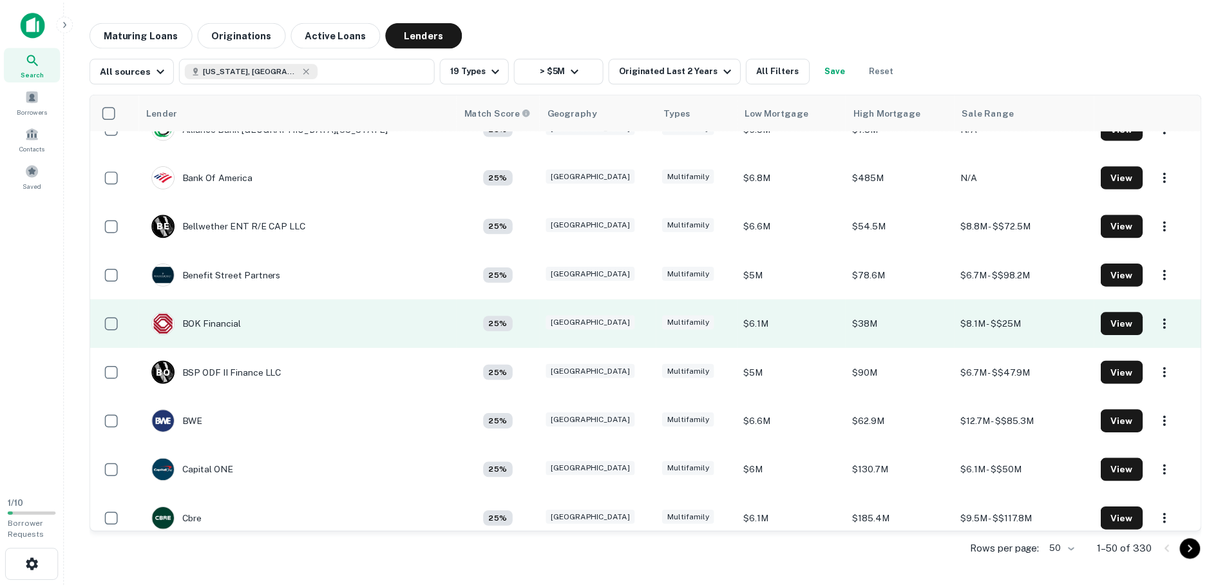
scroll to position [902, 0]
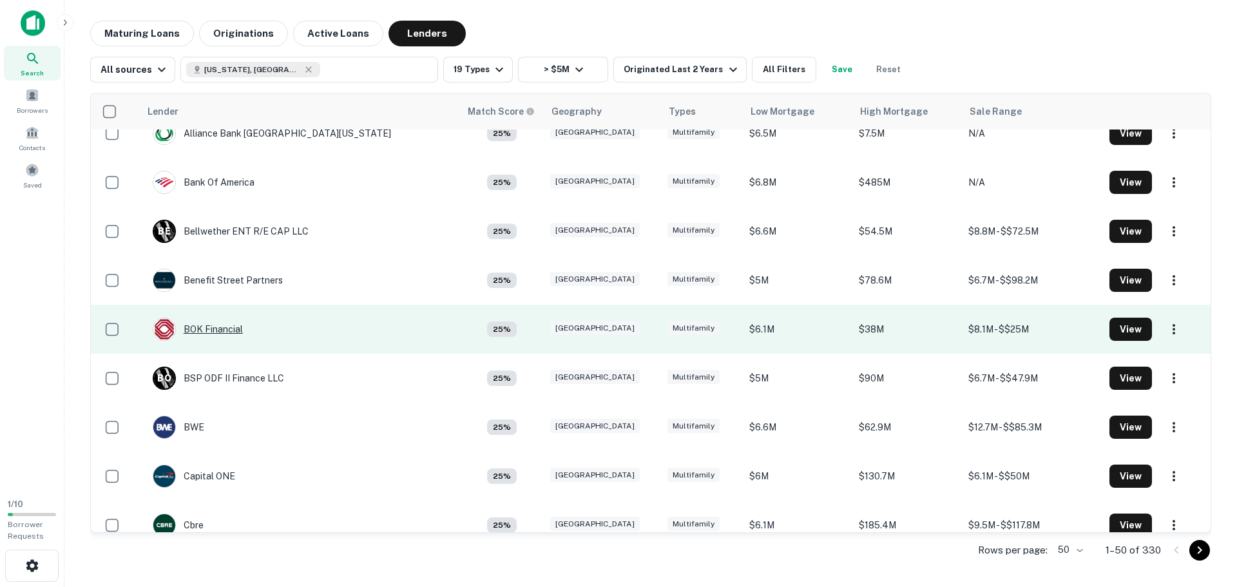
click at [230, 331] on div "BOK Financial" at bounding box center [198, 329] width 90 height 23
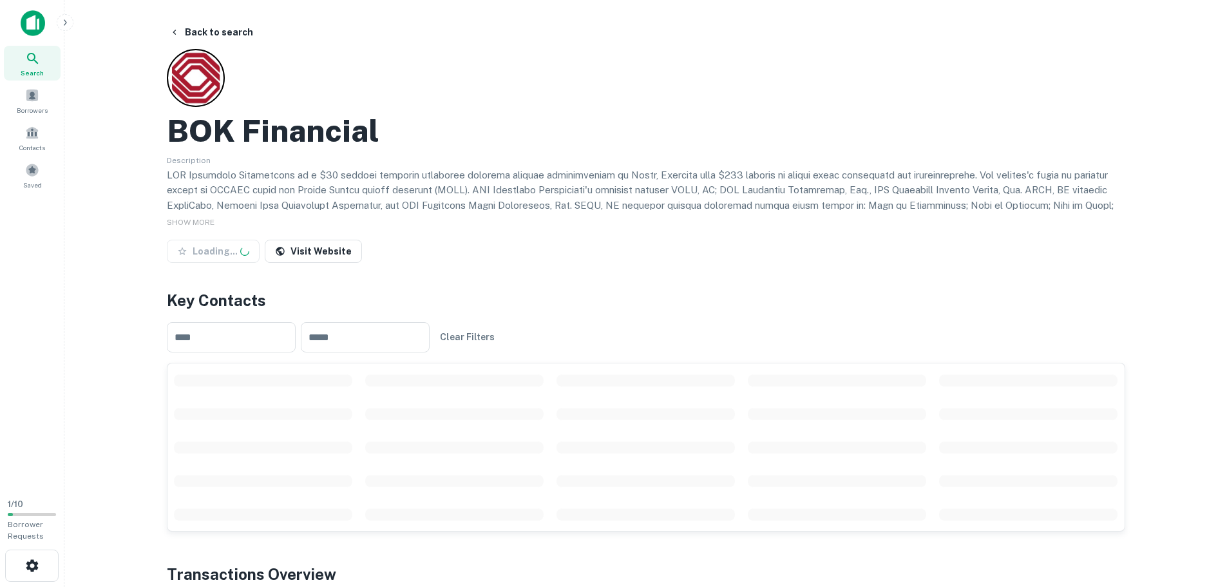
click at [370, 177] on p at bounding box center [646, 229] width 959 height 122
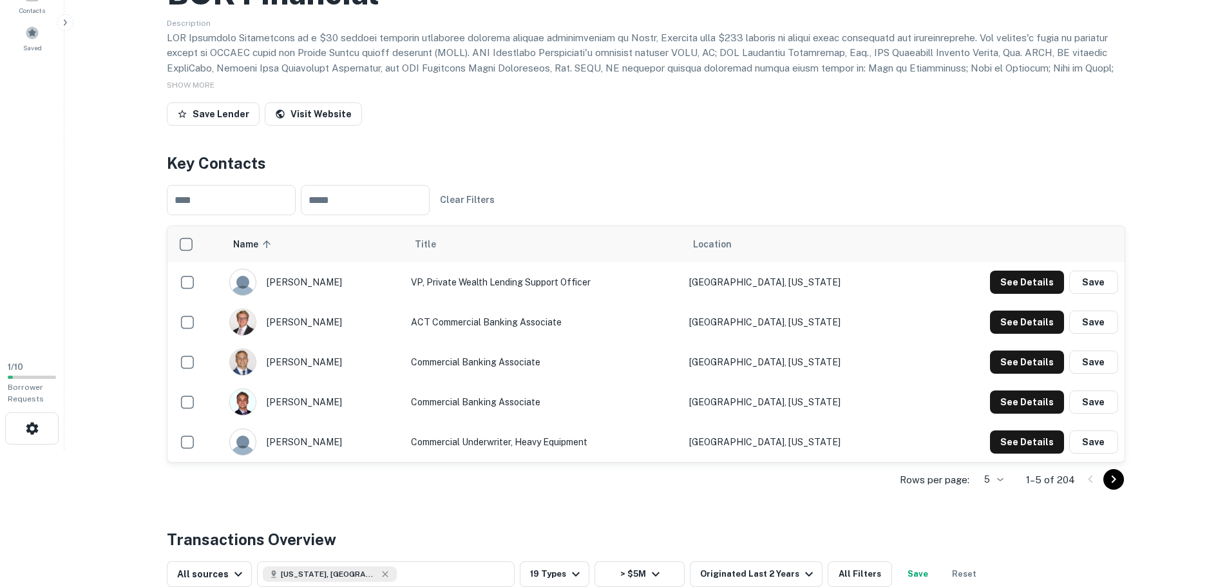
scroll to position [322, 0]
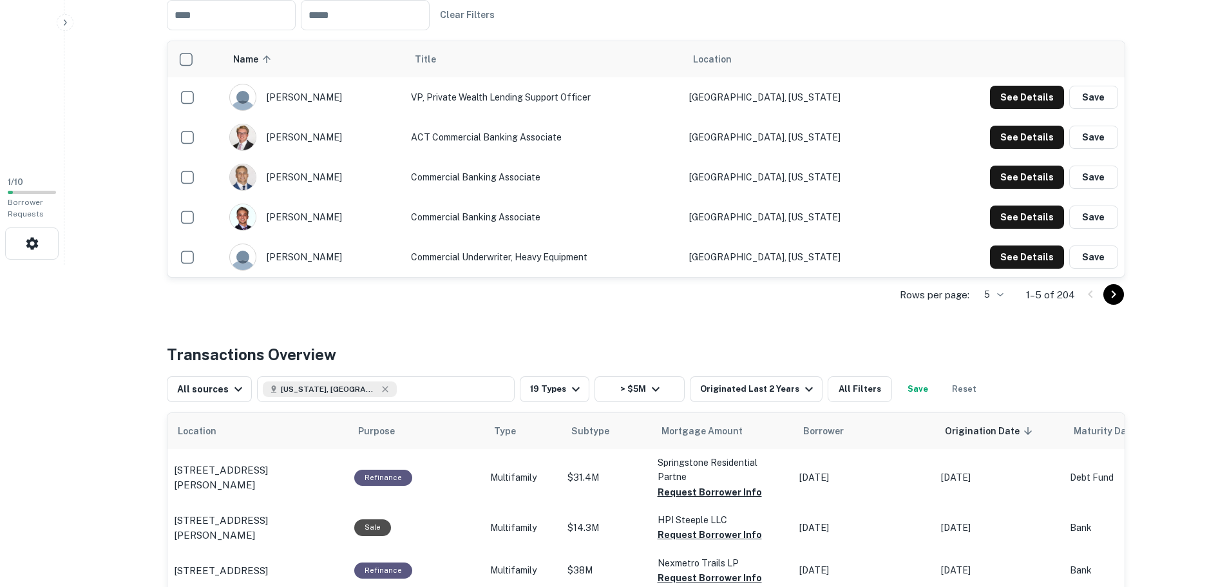
click at [483, 102] on td "VP, Private Wealth Lending Support Officer" at bounding box center [544, 97] width 278 height 40
click at [494, 140] on td "ACT Commercial Banking Associate" at bounding box center [544, 137] width 278 height 40
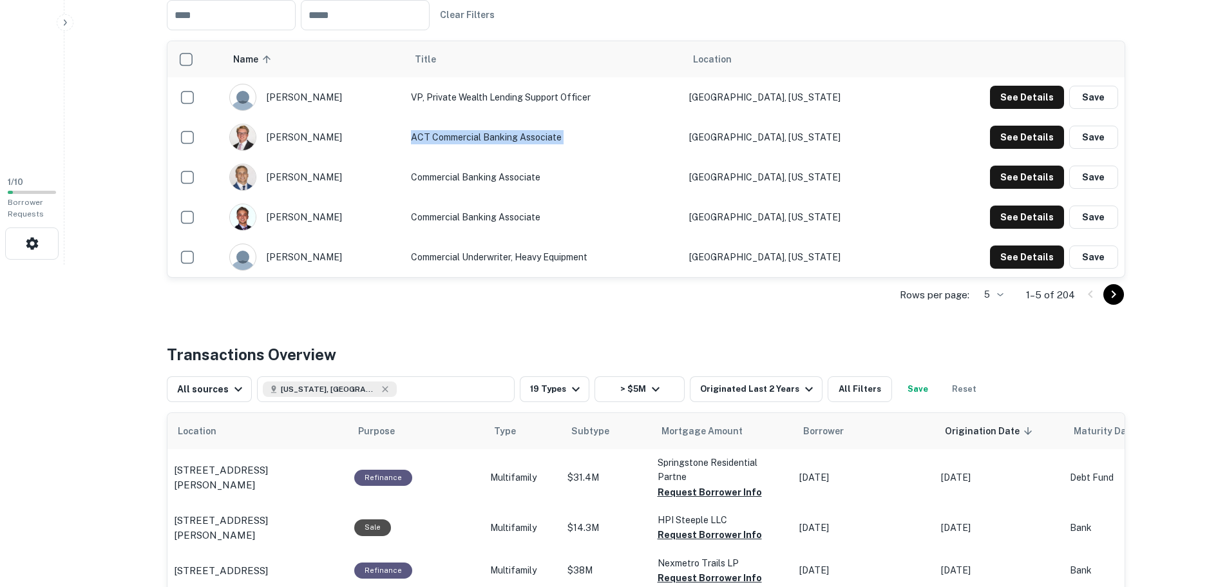
click at [494, 140] on td "ACT Commercial Banking Associate" at bounding box center [544, 137] width 278 height 40
click at [544, 135] on td "ACT Commercial Banking Associate" at bounding box center [544, 137] width 278 height 40
click at [522, 137] on td "ACT Commercial Banking Associate" at bounding box center [544, 137] width 278 height 40
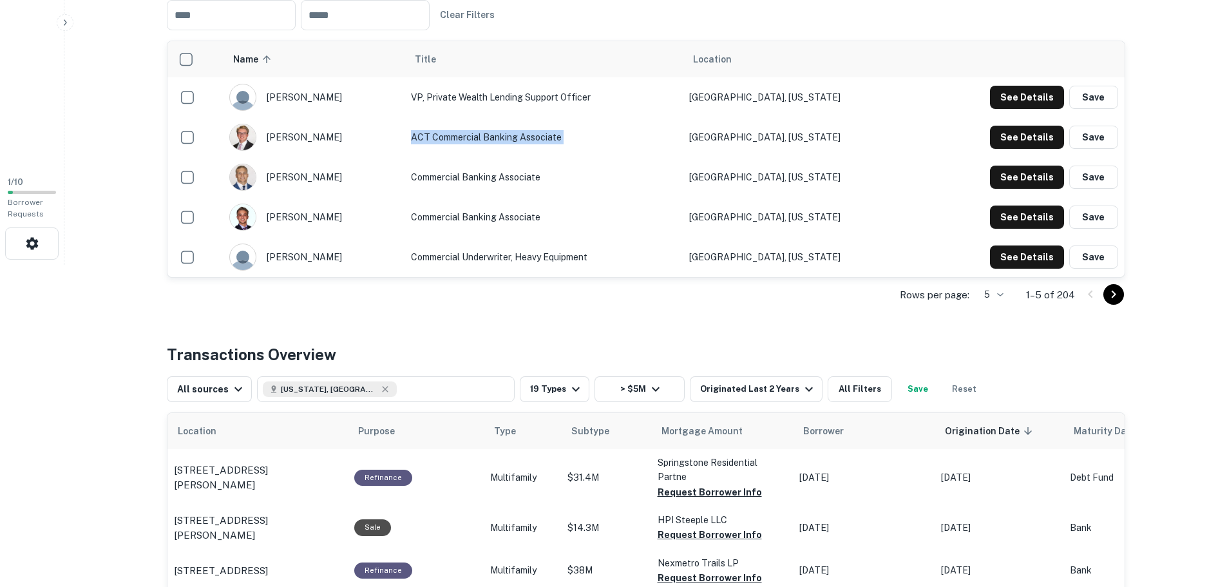
click at [521, 137] on td "ACT Commercial Banking Associate" at bounding box center [544, 137] width 278 height 40
drag, startPoint x: 540, startPoint y: 166, endPoint x: 540, endPoint y: 180, distance: 14.2
click at [539, 170] on td "Commercial Banking Associate" at bounding box center [544, 177] width 278 height 40
click at [540, 180] on td "Commercial Banking Associate" at bounding box center [544, 177] width 278 height 40
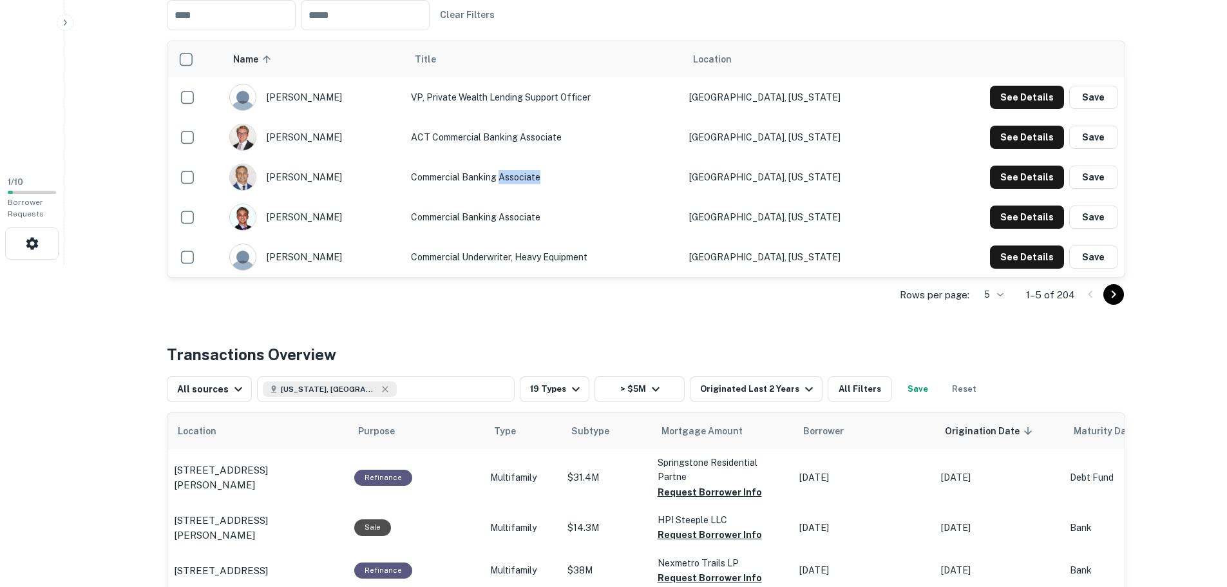
click at [540, 180] on td "Commercial Banking Associate" at bounding box center [544, 177] width 278 height 40
drag, startPoint x: 540, startPoint y: 180, endPoint x: 542, endPoint y: 198, distance: 17.5
click at [541, 184] on td "Commercial Banking Associate" at bounding box center [544, 177] width 278 height 40
click at [547, 251] on td "Commercial Underwriter, Heavy Equipment" at bounding box center [544, 257] width 278 height 40
drag, startPoint x: 536, startPoint y: 136, endPoint x: 611, endPoint y: 131, distance: 74.9
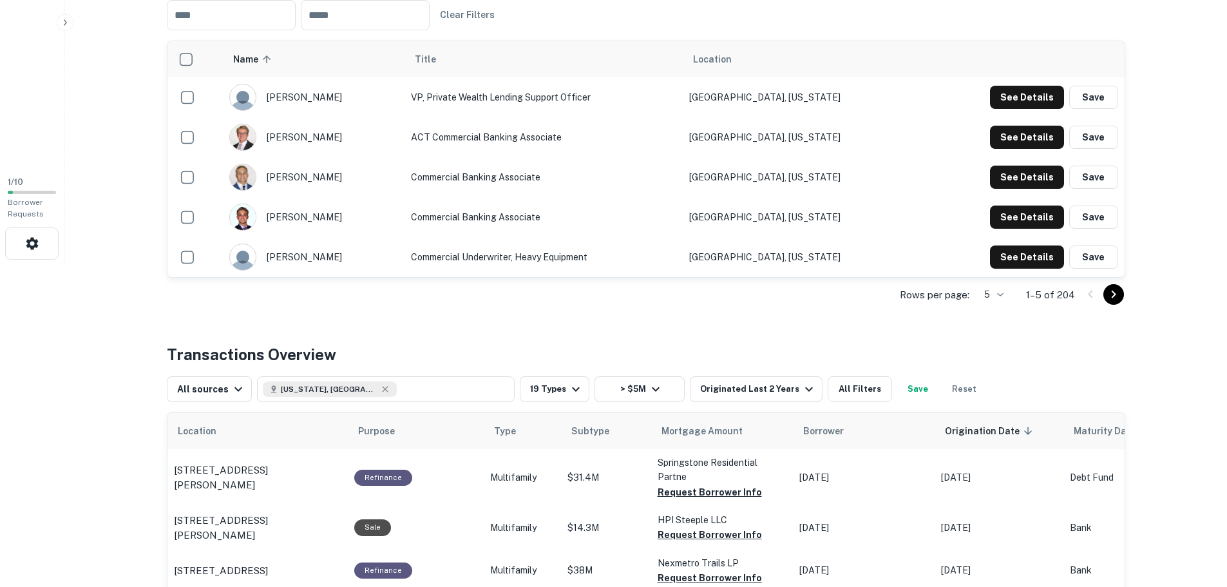
click at [537, 136] on td "ACT Commercial Banking Associate" at bounding box center [544, 137] width 278 height 40
click at [1015, 134] on button "See Details" at bounding box center [1027, 137] width 74 height 23
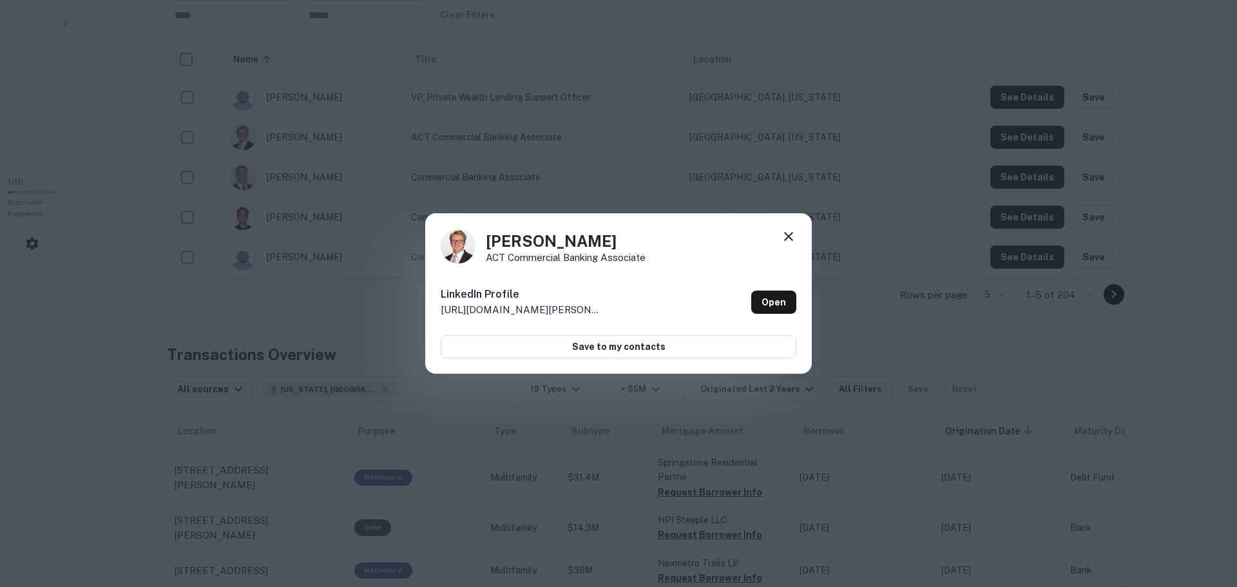
drag, startPoint x: 607, startPoint y: 352, endPoint x: 754, endPoint y: 280, distance: 164.0
click at [740, 276] on div "[PERSON_NAME] ACT Commercial Banking Associate LinkedIn Profile [URL][DOMAIN_NA…" at bounding box center [618, 293] width 387 height 161
click at [771, 291] on link "Open" at bounding box center [773, 302] width 45 height 23
click at [792, 247] on div at bounding box center [788, 239] width 15 height 20
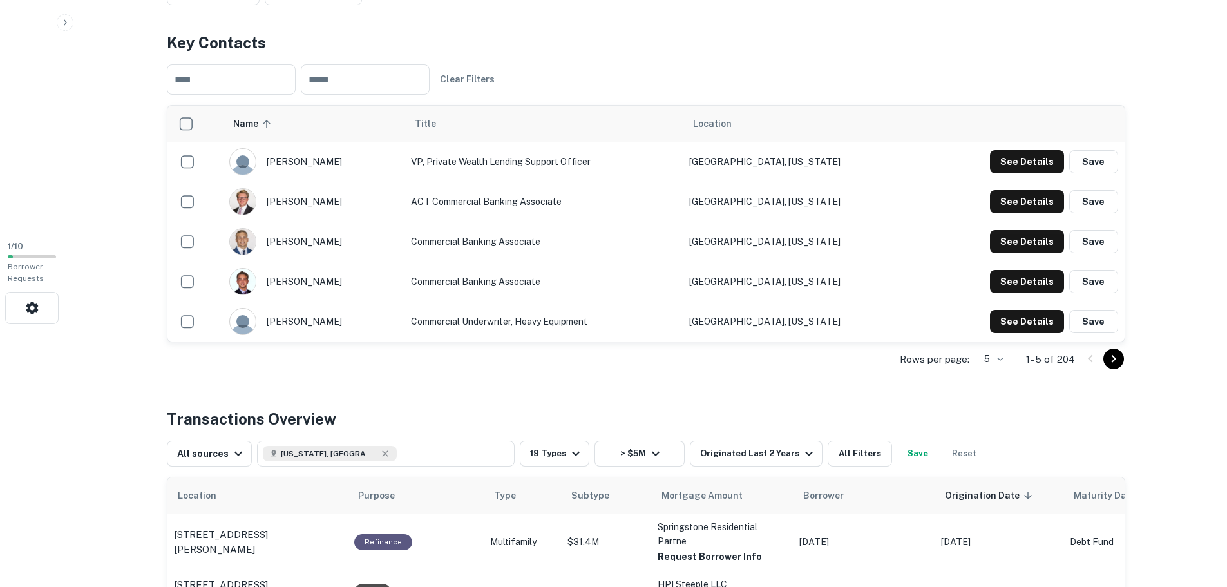
scroll to position [644, 0]
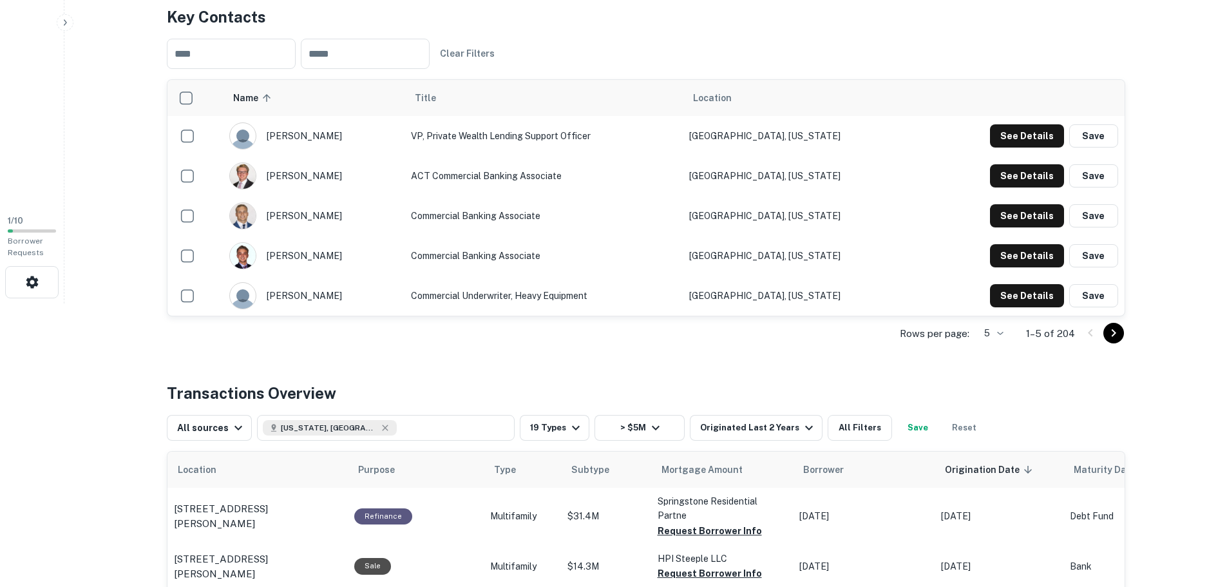
drag, startPoint x: 126, startPoint y: 374, endPoint x: 155, endPoint y: 336, distance: 47.3
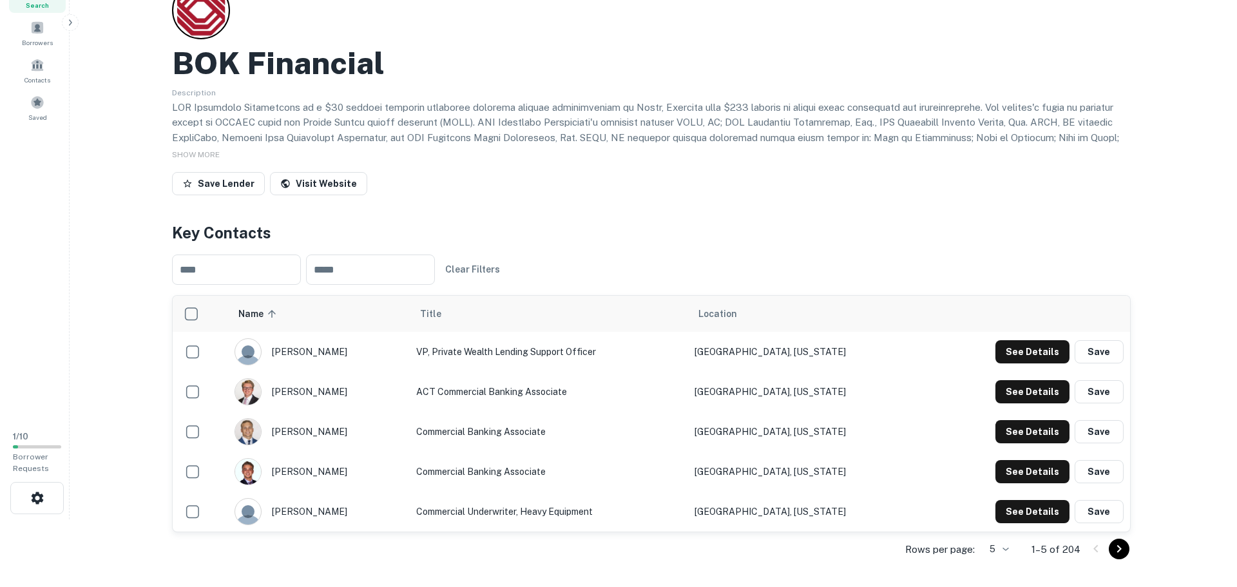
scroll to position [0, 0]
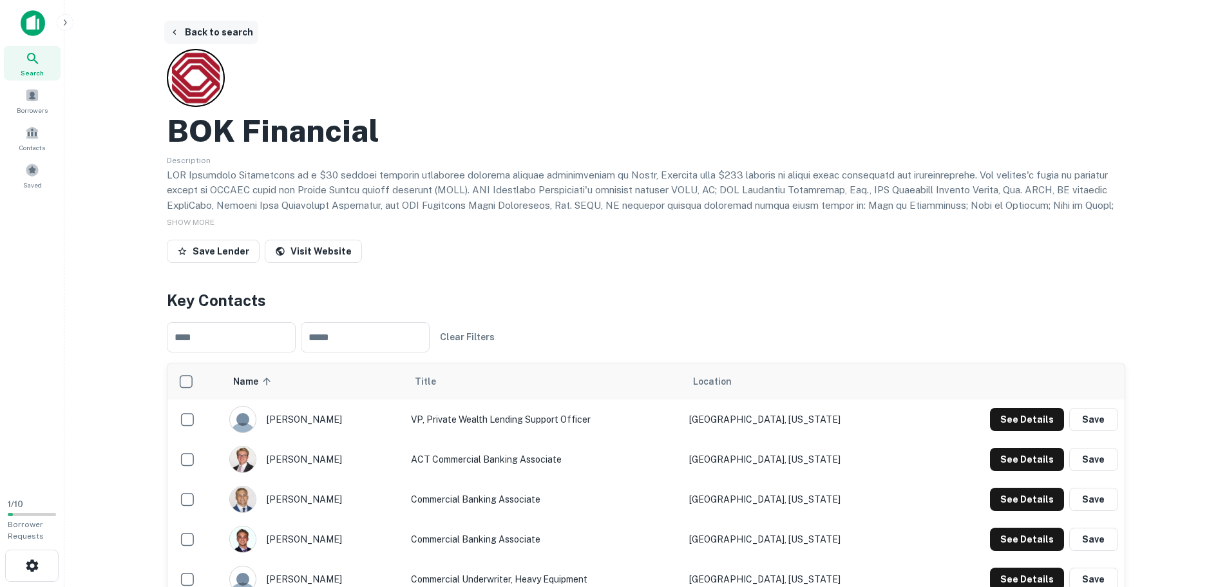
click at [218, 30] on button "Back to search" at bounding box center [211, 32] width 94 height 23
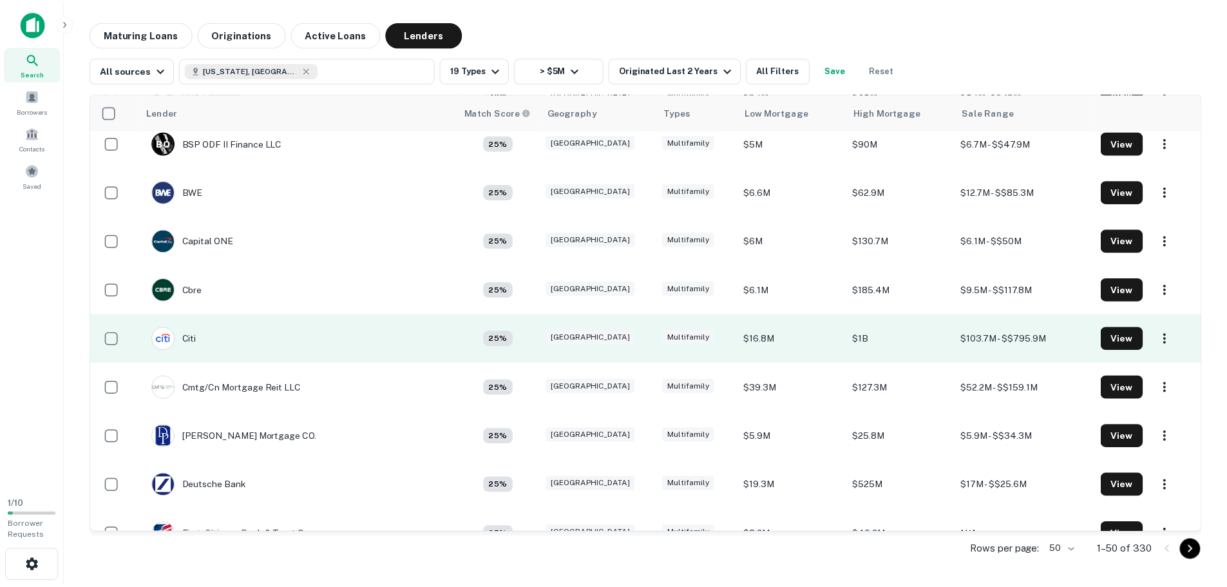
scroll to position [1160, 0]
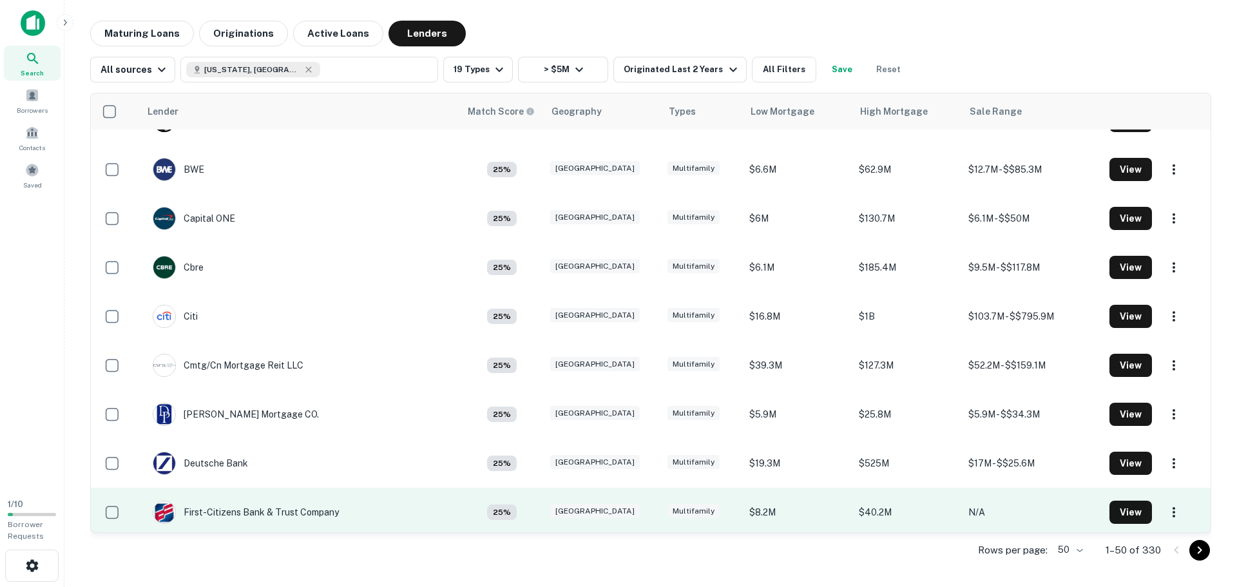
click at [350, 513] on td "First-citizens Bank & Trust Company" at bounding box center [300, 512] width 320 height 49
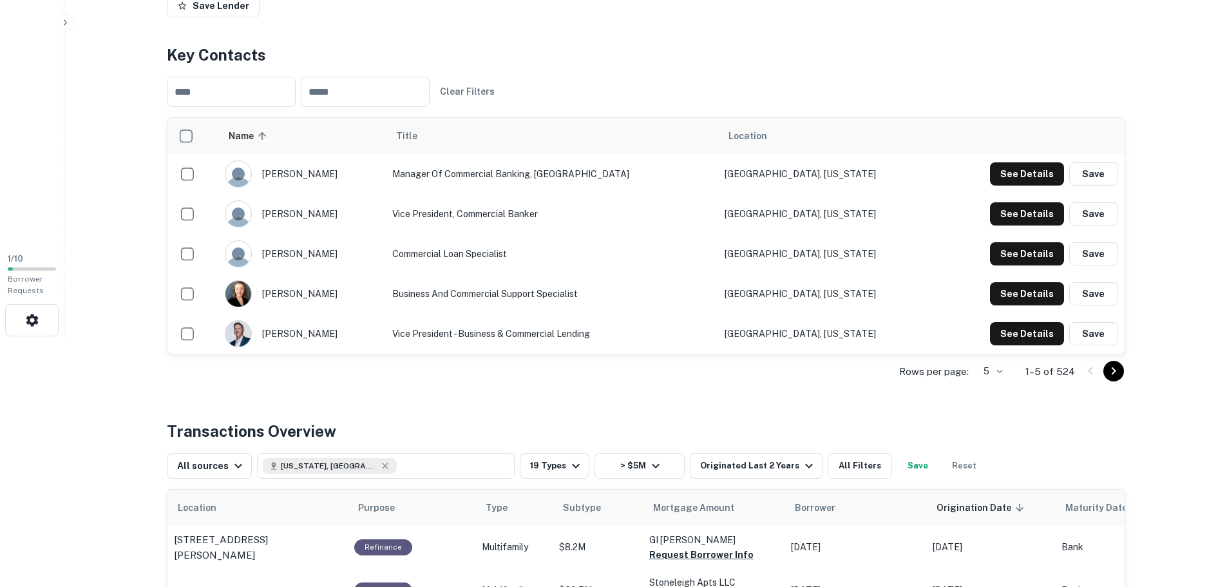
scroll to position [258, 0]
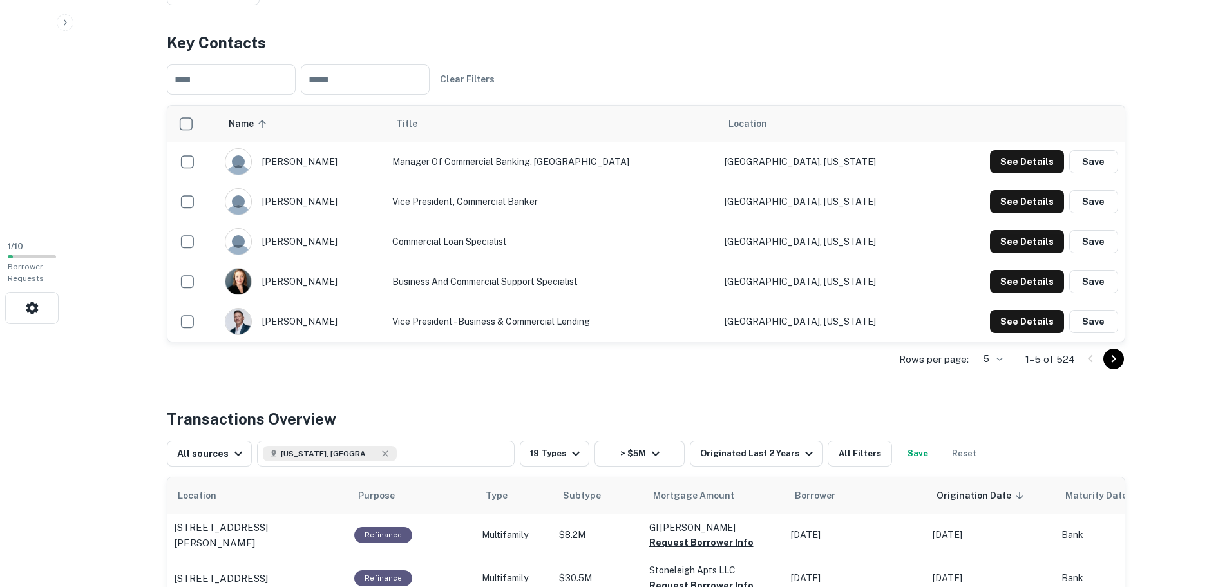
click at [611, 279] on td "Business and Commercial Support Specialist" at bounding box center [552, 282] width 332 height 40
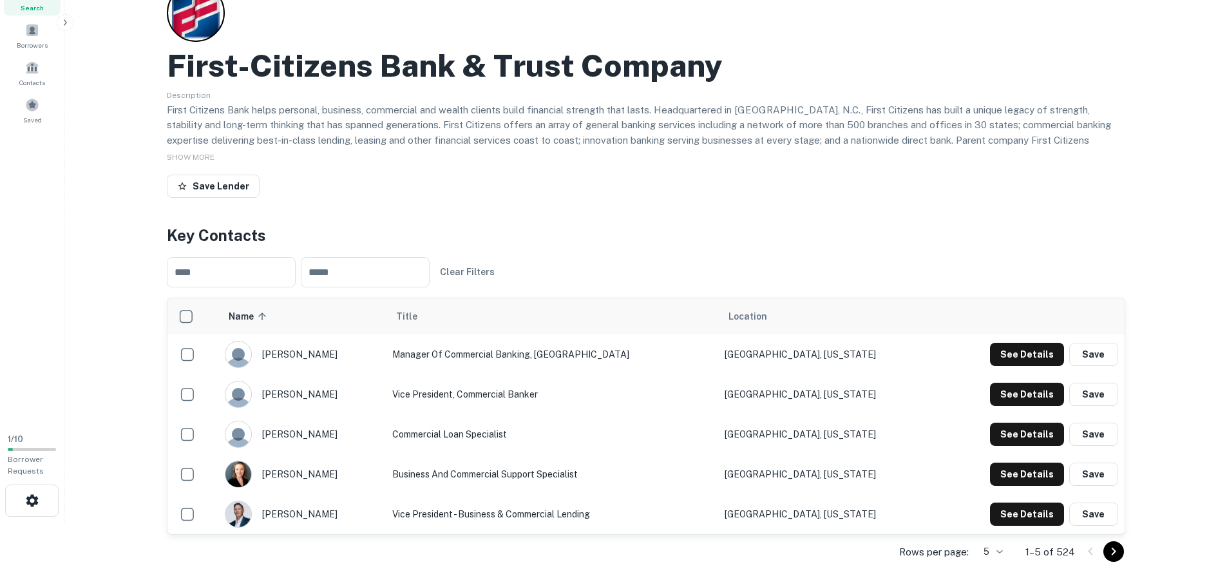
scroll to position [64, 0]
click at [479, 133] on p "First Citizens Bank helps personal, business, commercial and wealth clients bui…" at bounding box center [646, 141] width 959 height 76
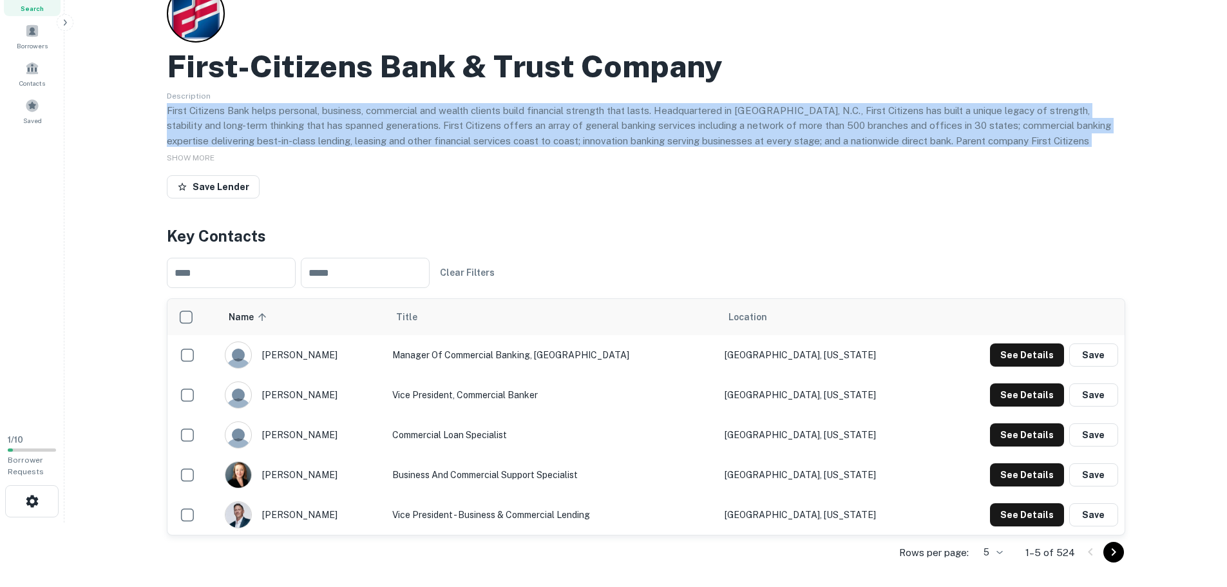
click at [479, 133] on p "First Citizens Bank helps personal, business, commercial and wealth clients bui…" at bounding box center [646, 141] width 959 height 76
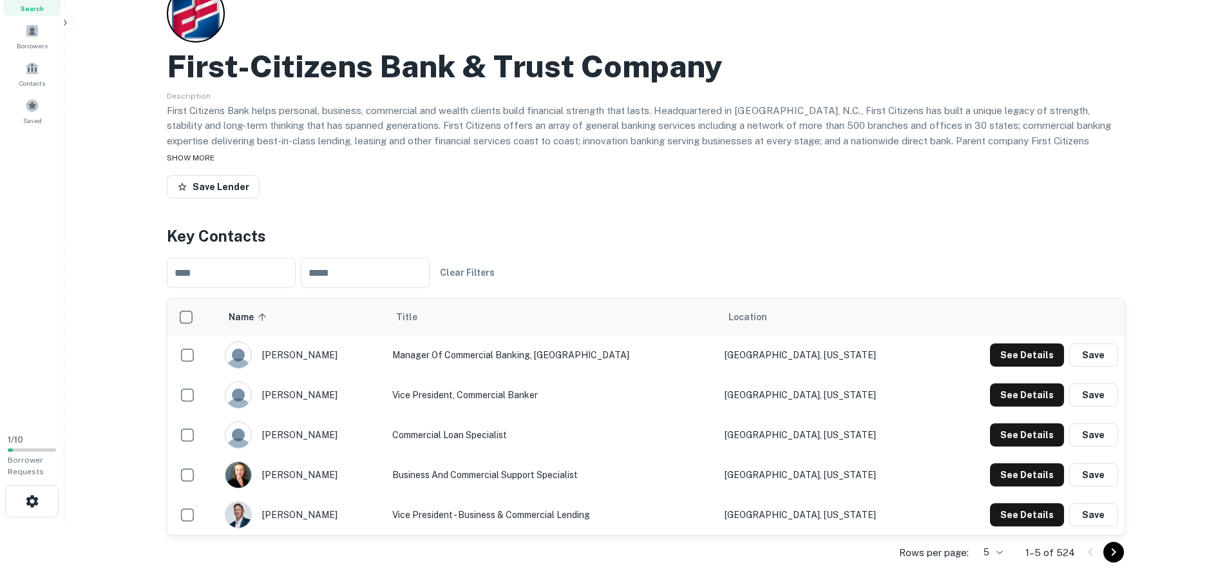
click at [194, 154] on span "SHOW MORE" at bounding box center [191, 157] width 48 height 9
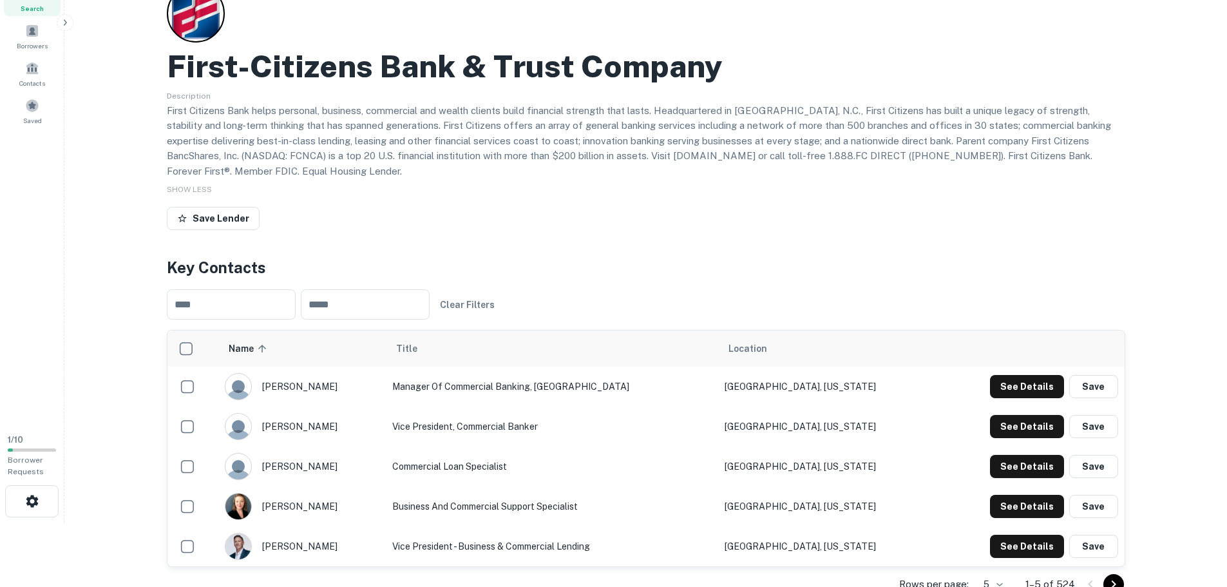
click at [256, 136] on p "First Citizens Bank helps personal, business, commercial and wealth clients bui…" at bounding box center [646, 141] width 959 height 76
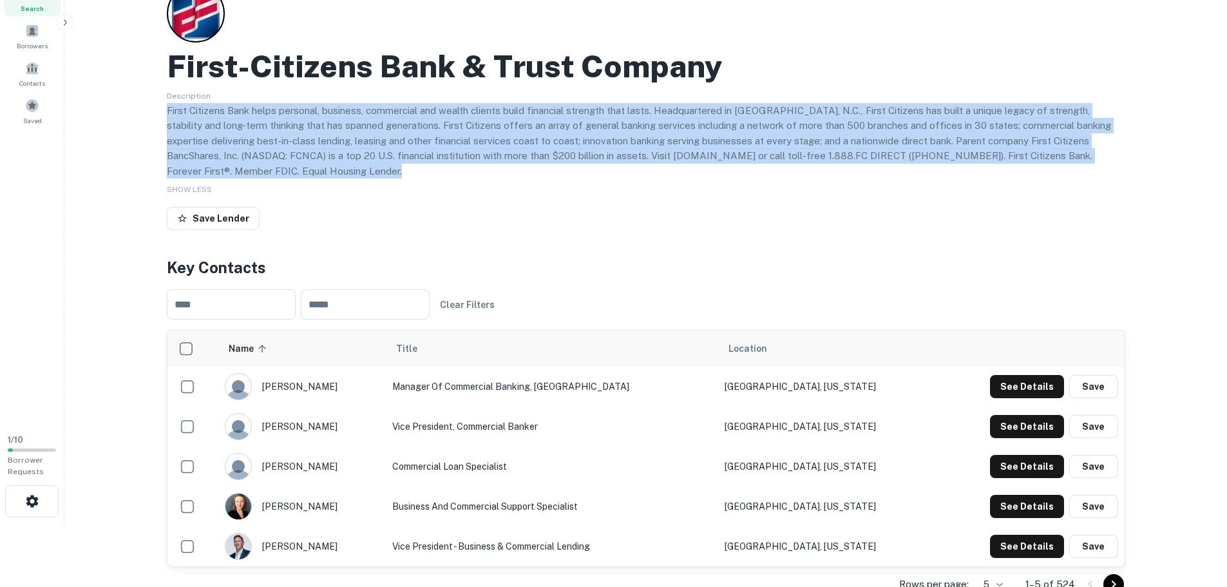
click at [256, 136] on p "First Citizens Bank helps personal, business, commercial and wealth clients bui…" at bounding box center [646, 141] width 959 height 76
click at [460, 167] on p "First Citizens Bank helps personal, business, commercial and wealth clients bui…" at bounding box center [646, 141] width 959 height 76
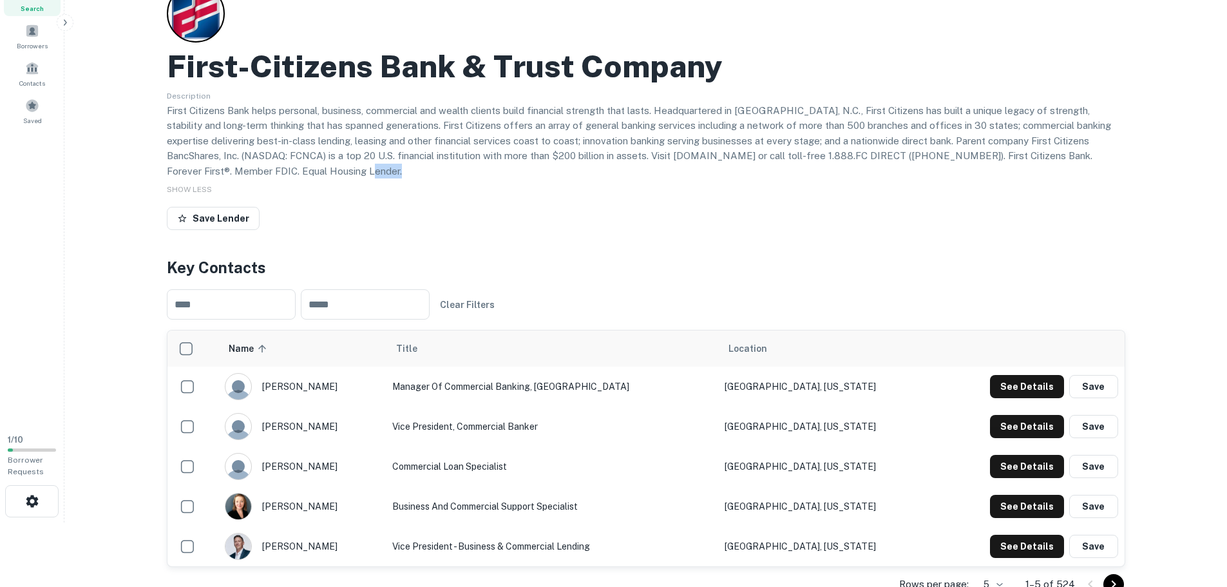
click at [460, 167] on p "First Citizens Bank helps personal, business, commercial and wealth clients bui…" at bounding box center [646, 141] width 959 height 76
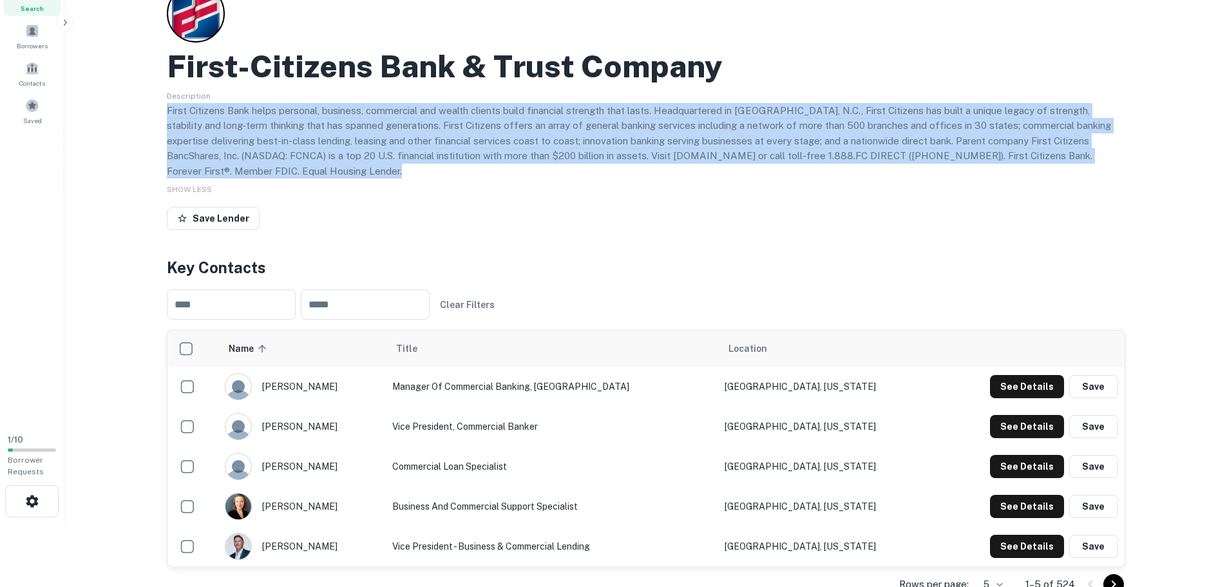
click at [460, 167] on p "First Citizens Bank helps personal, business, commercial and wealth clients bui…" at bounding box center [646, 141] width 959 height 76
click at [460, 168] on p "First Citizens Bank helps personal, business, commercial and wealth clients bui…" at bounding box center [646, 141] width 959 height 76
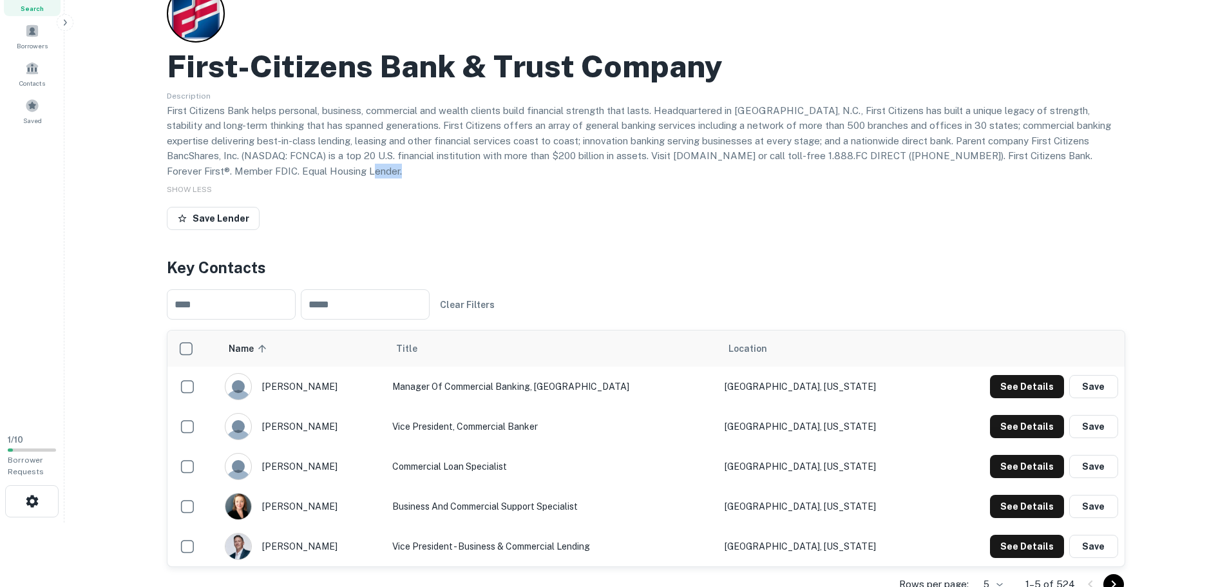
click at [460, 168] on p "First Citizens Bank helps personal, business, commercial and wealth clients bui…" at bounding box center [646, 141] width 959 height 76
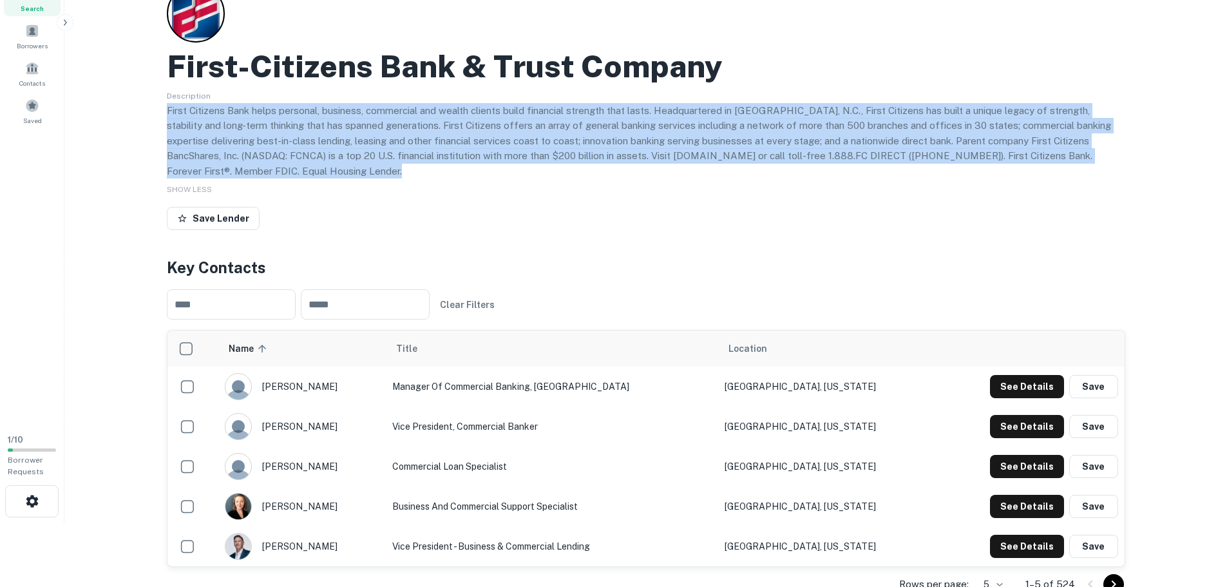
click at [460, 168] on p "First Citizens Bank helps personal, business, commercial and wealth clients bui…" at bounding box center [646, 141] width 959 height 76
click at [449, 164] on p "First Citizens Bank helps personal, business, commercial and wealth clients bui…" at bounding box center [646, 141] width 959 height 76
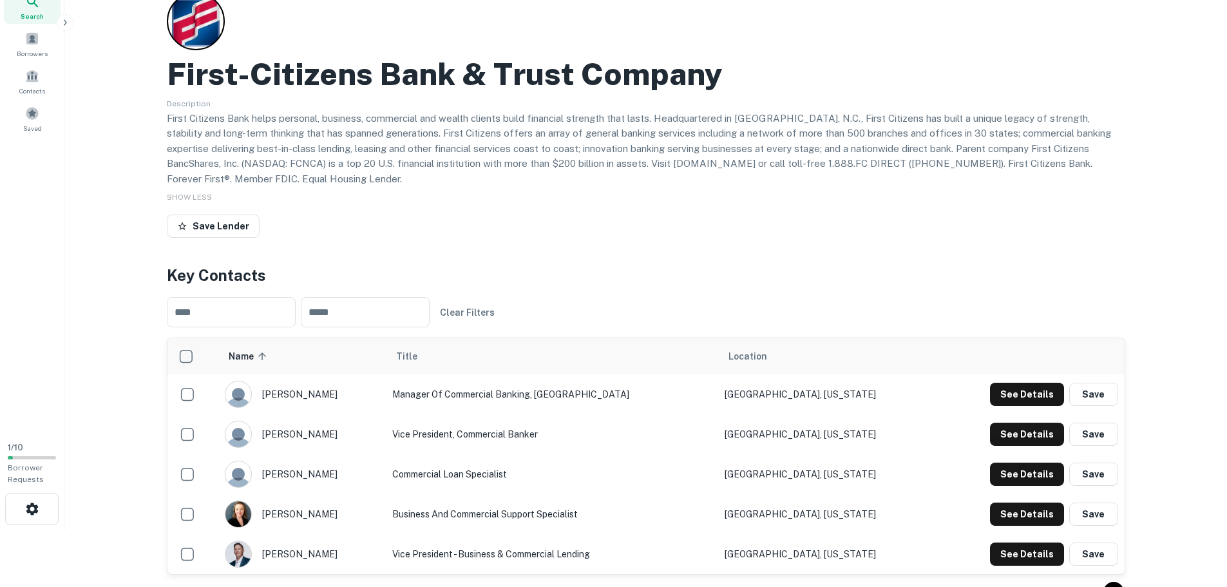
scroll to position [53, 0]
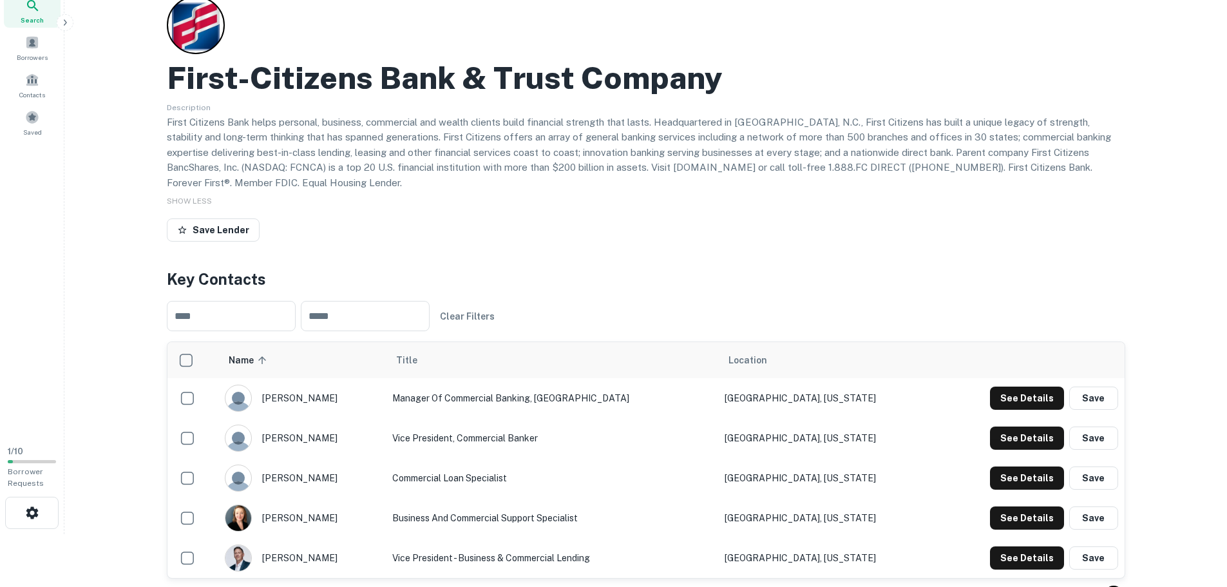
click at [403, 53] on div "First-citizens Bank & Trust Company Description First Citizens Bank helps perso…" at bounding box center [646, 121] width 959 height 251
click at [400, 73] on h2 "First-citizens Bank & Trust Company" at bounding box center [445, 77] width 556 height 37
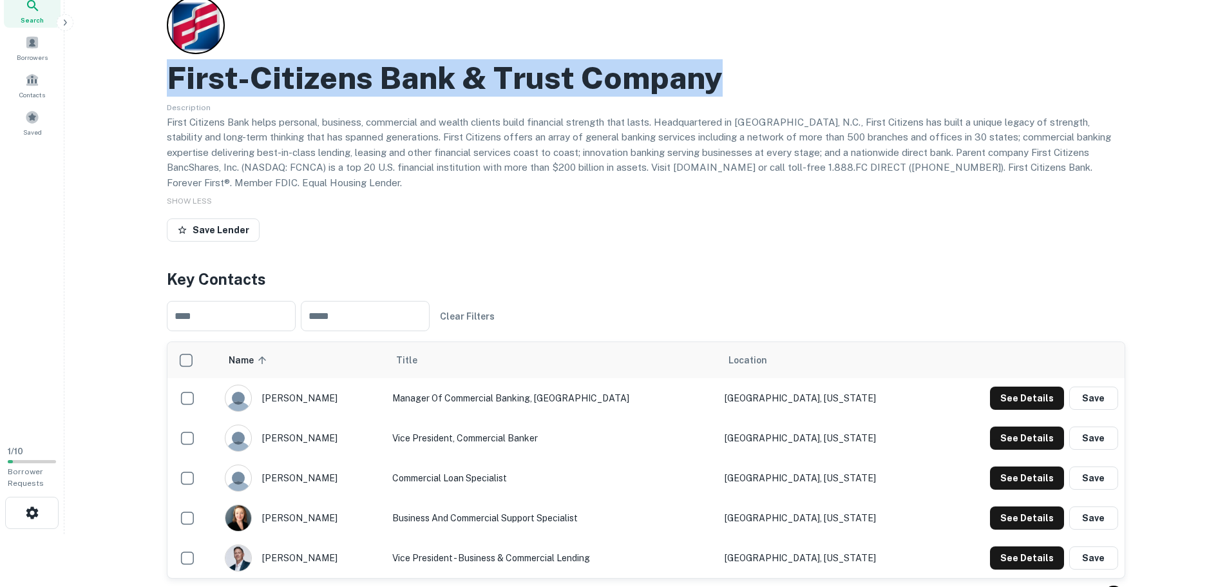
click at [400, 73] on h2 "First-citizens Bank & Trust Company" at bounding box center [445, 77] width 556 height 37
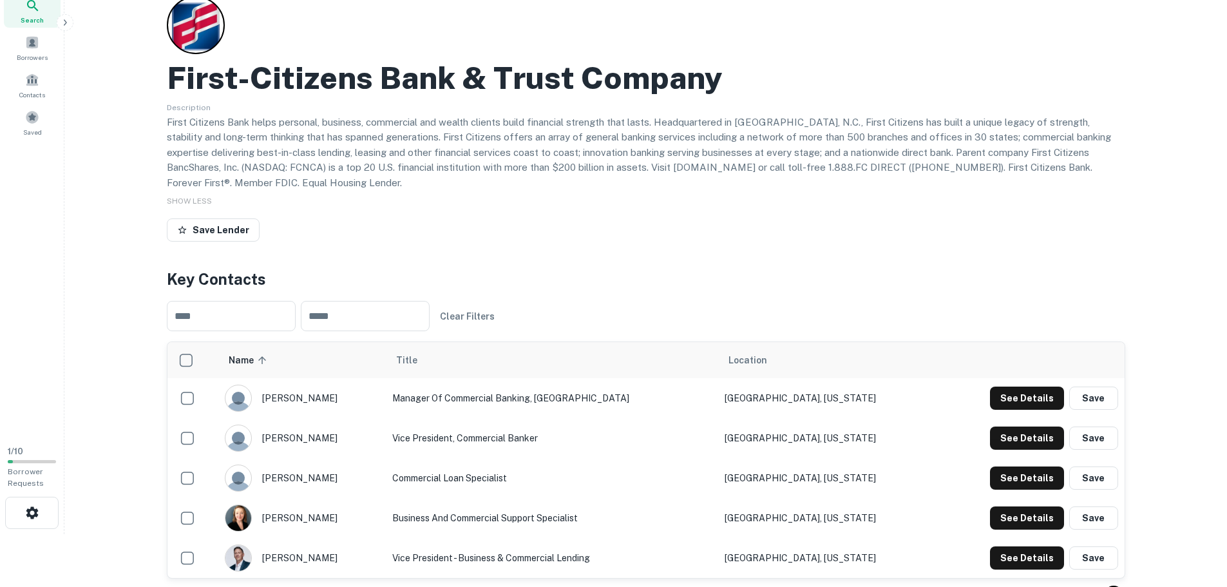
click at [373, 124] on p "First Citizens Bank helps personal, business, commercial and wealth clients bui…" at bounding box center [646, 153] width 959 height 76
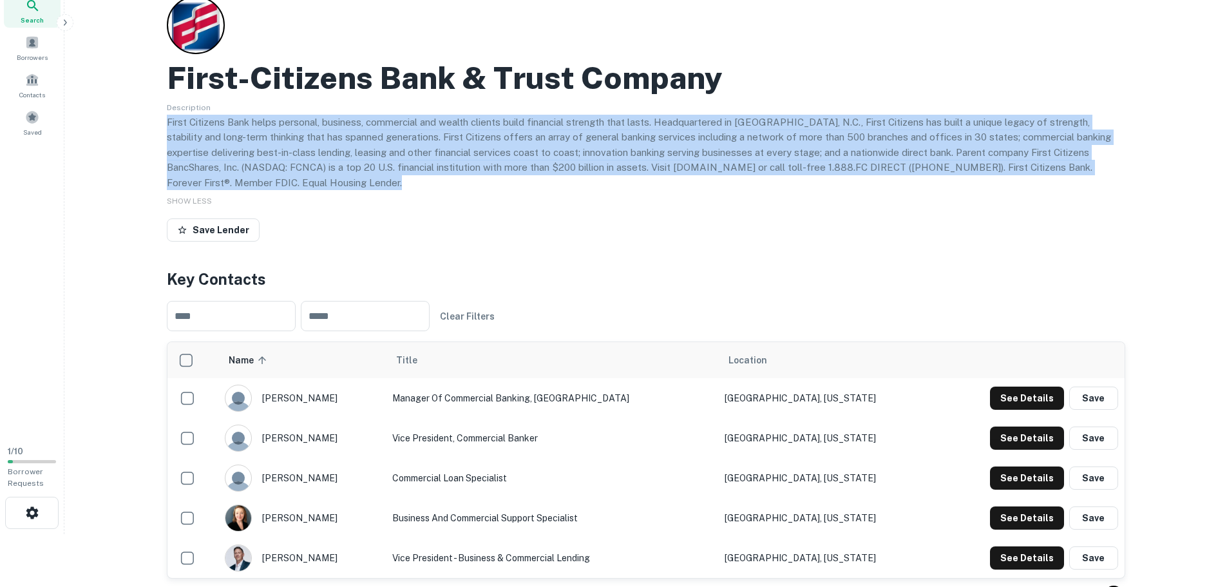
click at [373, 124] on p "First Citizens Bank helps personal, business, commercial and wealth clients bui…" at bounding box center [646, 153] width 959 height 76
click at [370, 133] on p "First Citizens Bank helps personal, business, commercial and wealth clients bui…" at bounding box center [646, 153] width 959 height 76
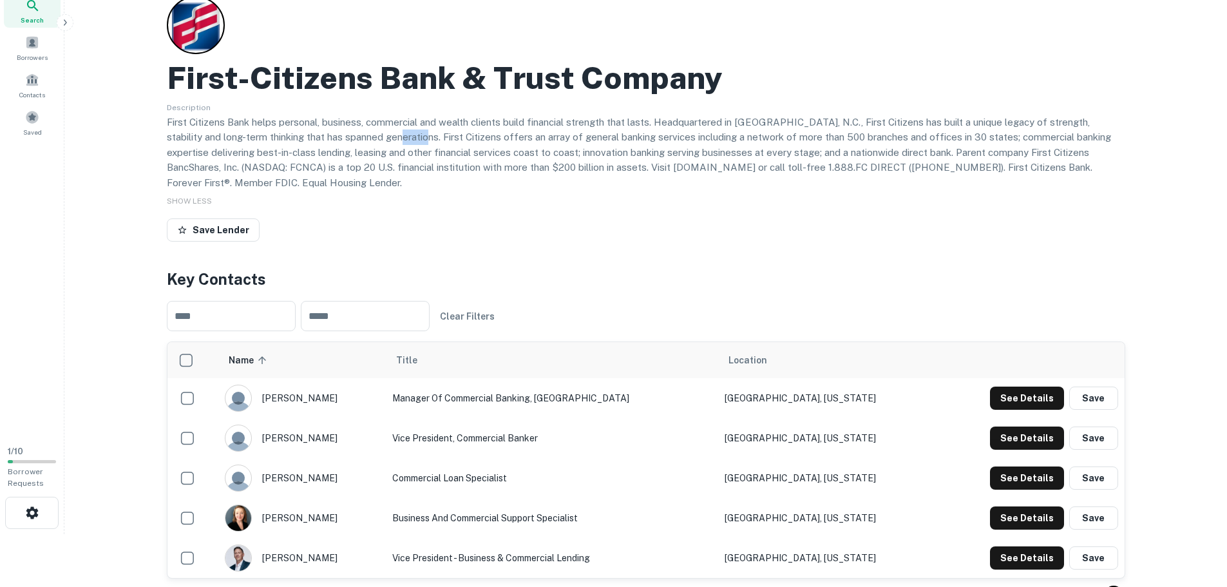
click at [370, 133] on p "First Citizens Bank helps personal, business, commercial and wealth clients bui…" at bounding box center [646, 153] width 959 height 76
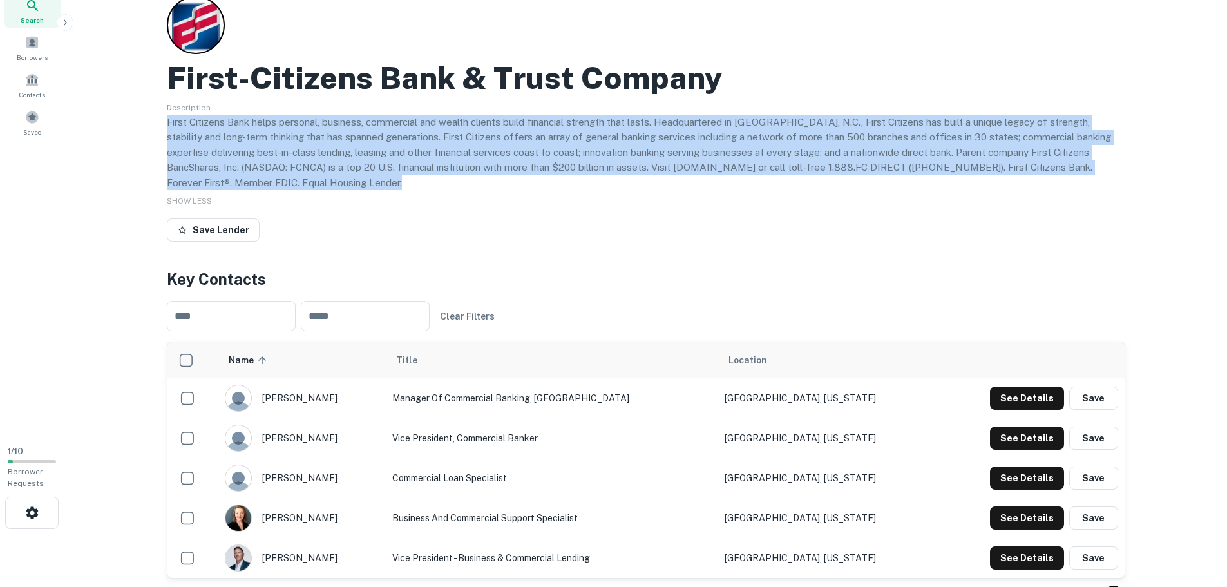
click at [370, 133] on p "First Citizens Bank helps personal, business, commercial and wealth clients bui…" at bounding box center [646, 153] width 959 height 76
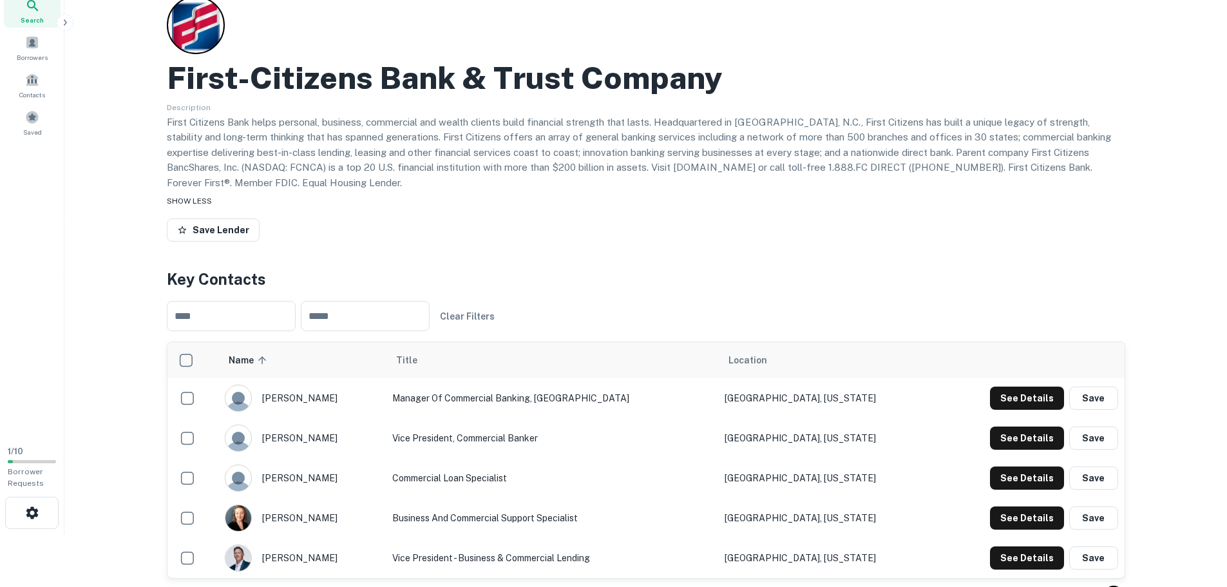
click at [302, 202] on div "SHOW LESS" at bounding box center [646, 200] width 959 height 15
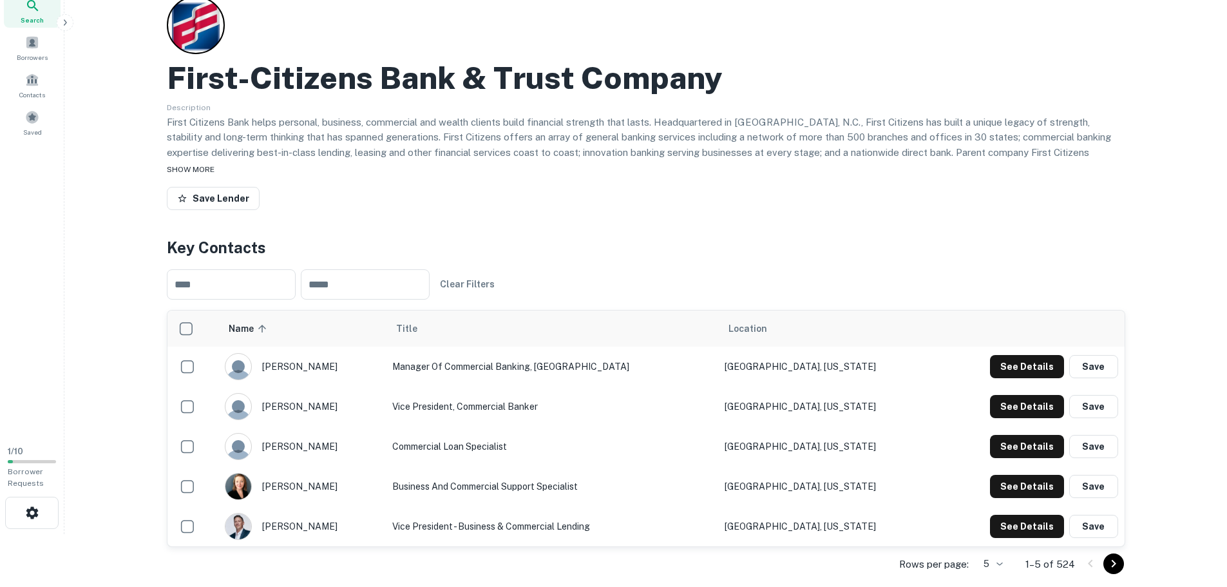
click at [316, 167] on div "SHOW MORE" at bounding box center [646, 168] width 959 height 15
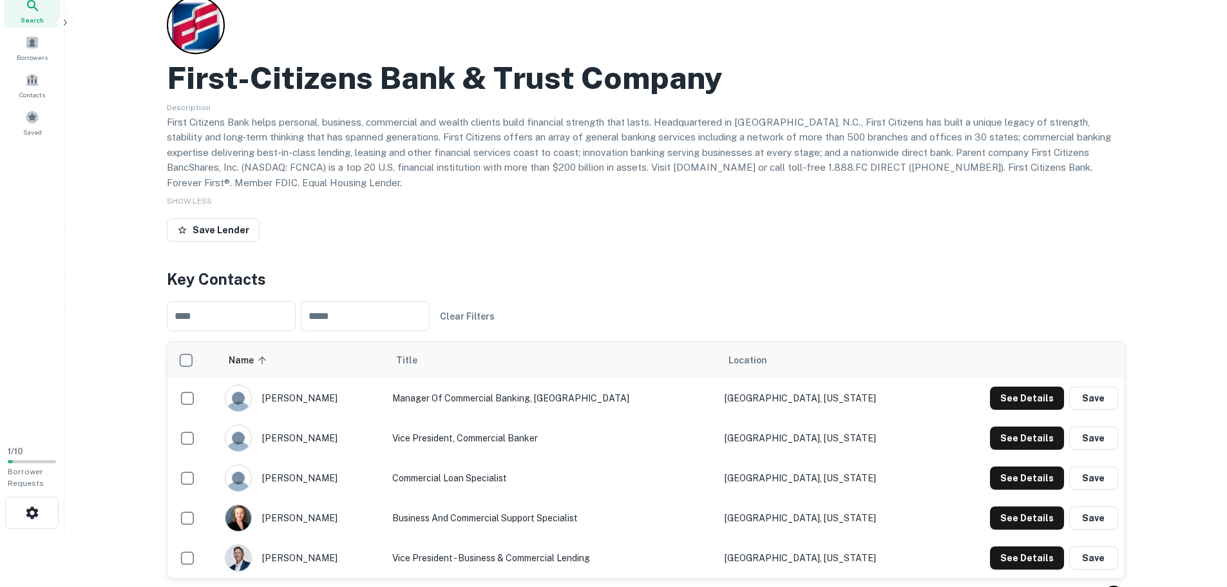
click at [796, 156] on p "First Citizens Bank helps personal, business, commercial and wealth clients bui…" at bounding box center [646, 153] width 959 height 76
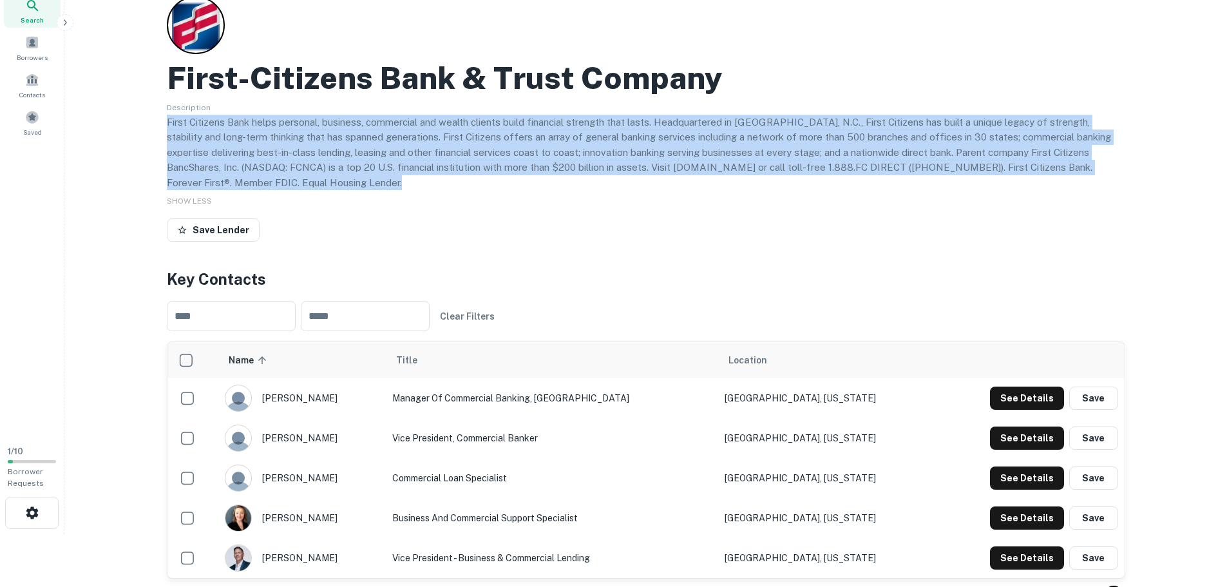
click at [796, 156] on p "First Citizens Bank helps personal, business, commercial and wealth clients bui…" at bounding box center [646, 153] width 959 height 76
click at [905, 160] on p "First Citizens Bank helps personal, business, commercial and wealth clients bui…" at bounding box center [646, 153] width 959 height 76
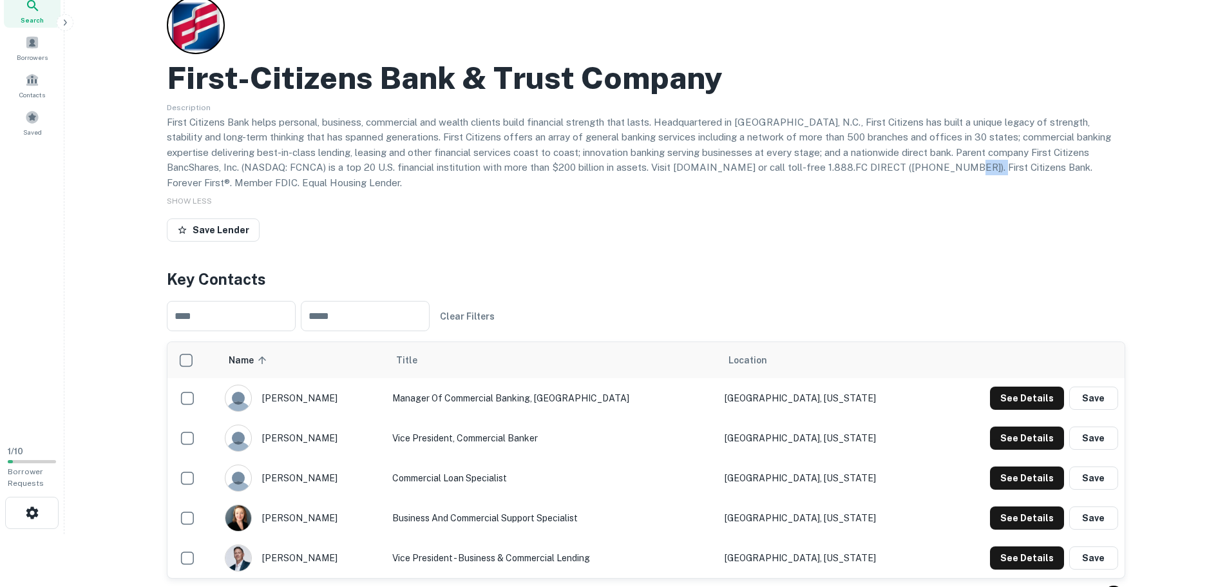
click at [905, 160] on p "First Citizens Bank helps personal, business, commercial and wealth clients bui…" at bounding box center [646, 153] width 959 height 76
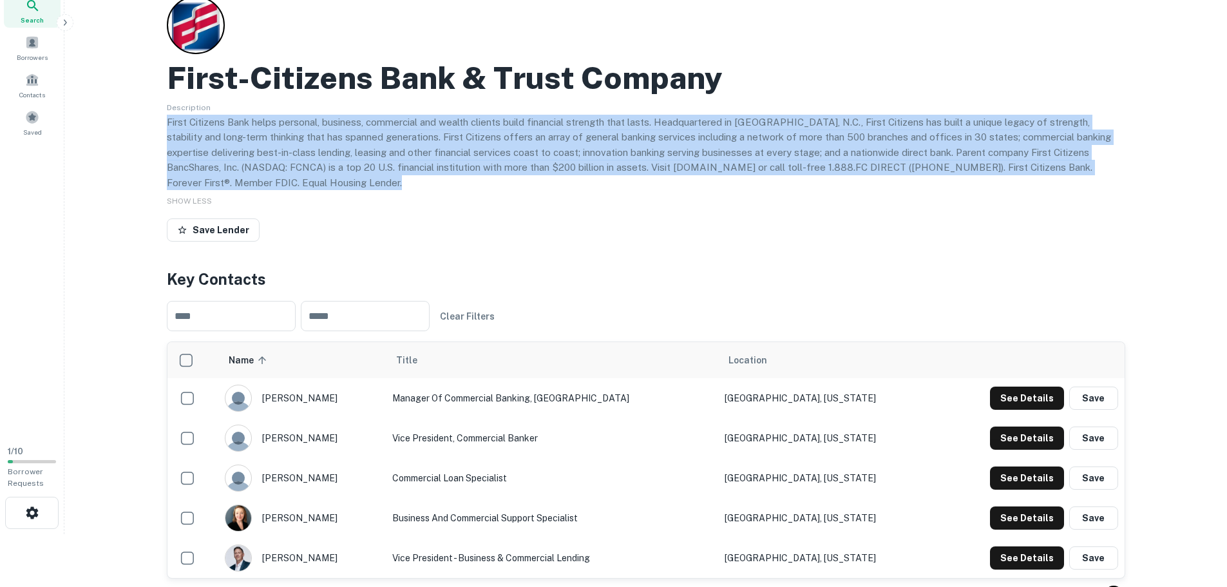
click at [905, 160] on p "First Citizens Bank helps personal, business, commercial and wealth clients bui…" at bounding box center [646, 153] width 959 height 76
click at [392, 157] on p "First Citizens Bank helps personal, business, commercial and wealth clients bui…" at bounding box center [646, 153] width 959 height 76
